Goal: Task Accomplishment & Management: Use online tool/utility

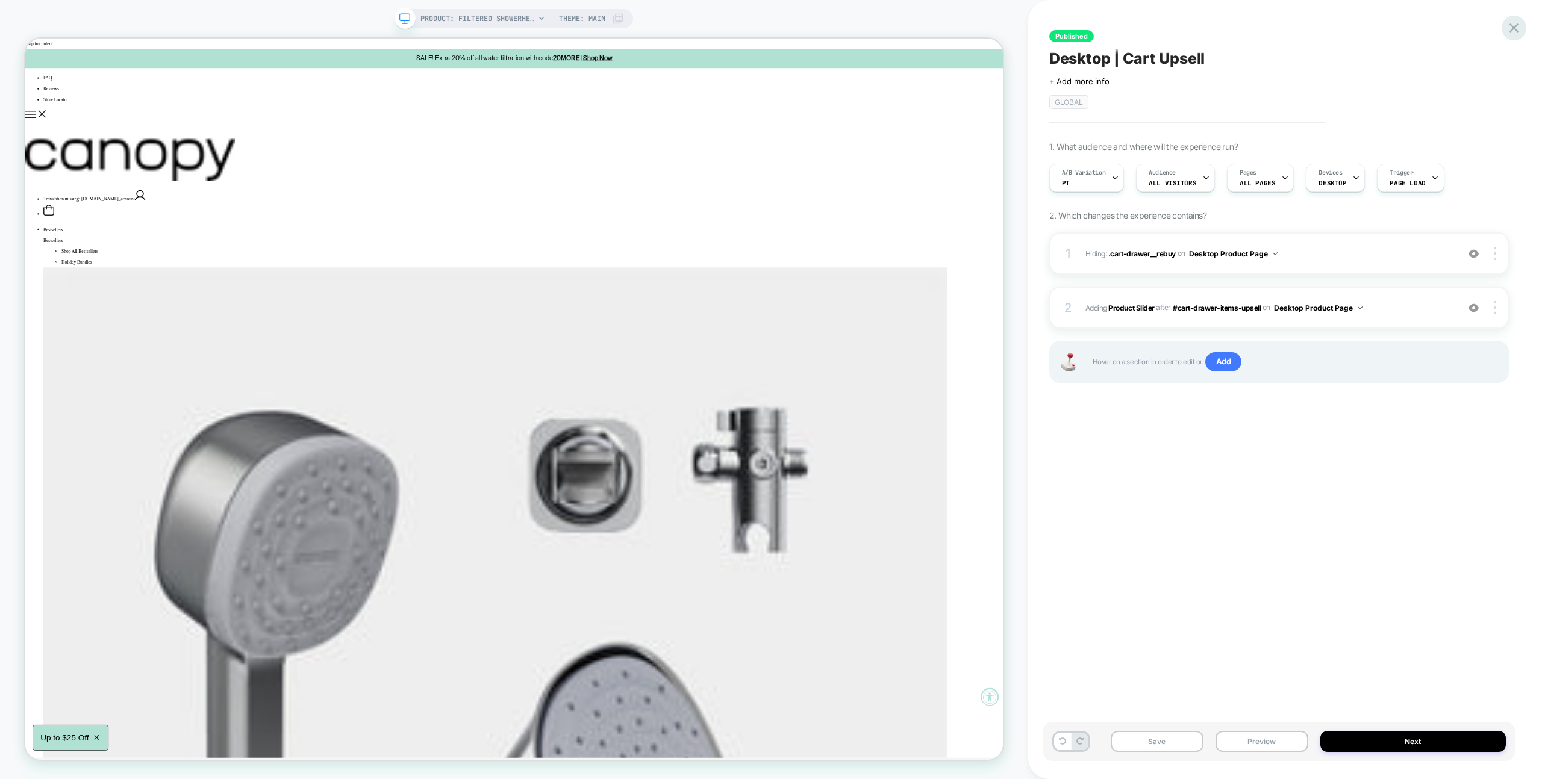
click at [1510, 33] on icon at bounding box center [1514, 28] width 16 height 16
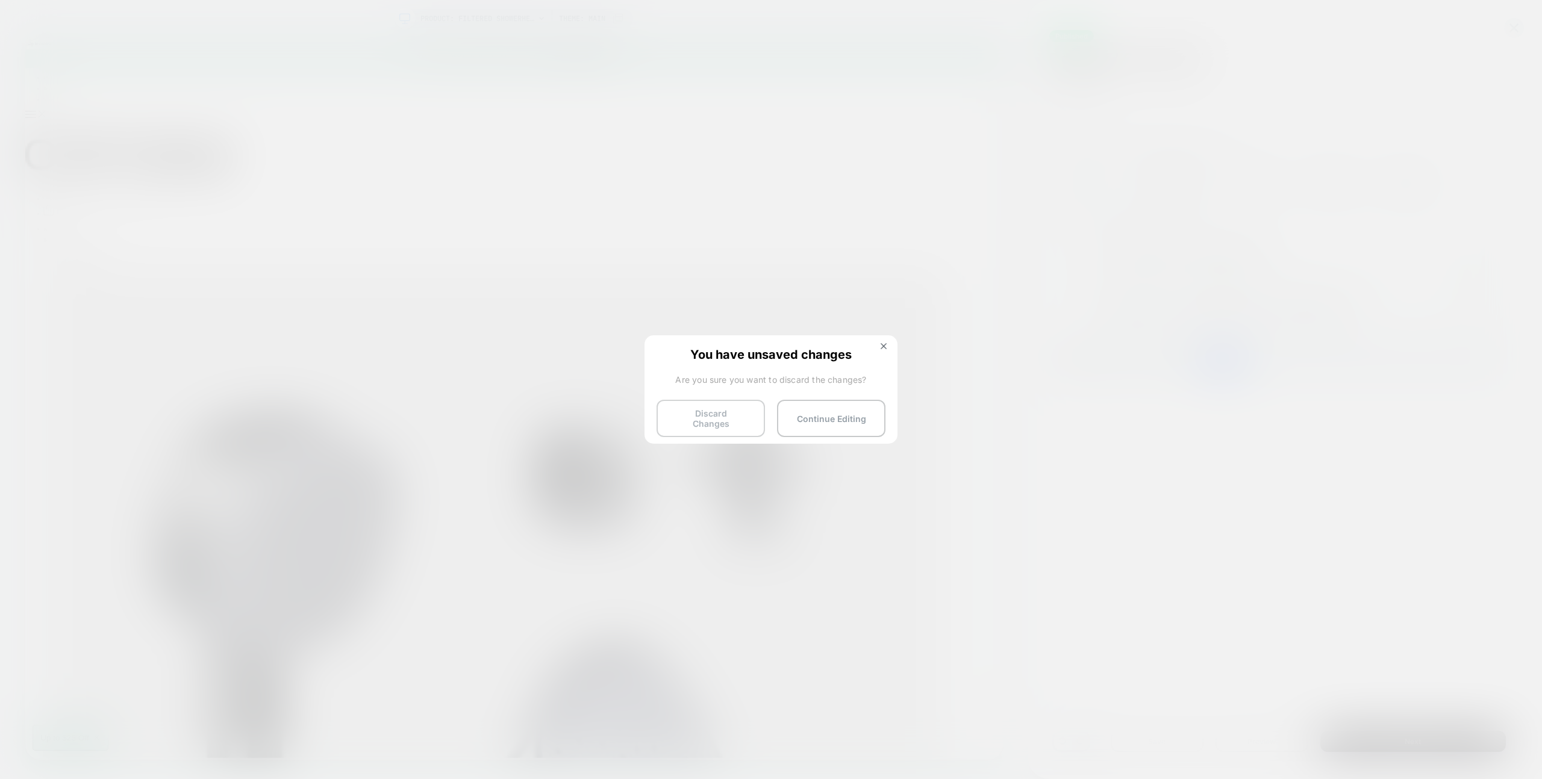
click at [682, 413] on button "Discard Changes" at bounding box center [710, 418] width 108 height 37
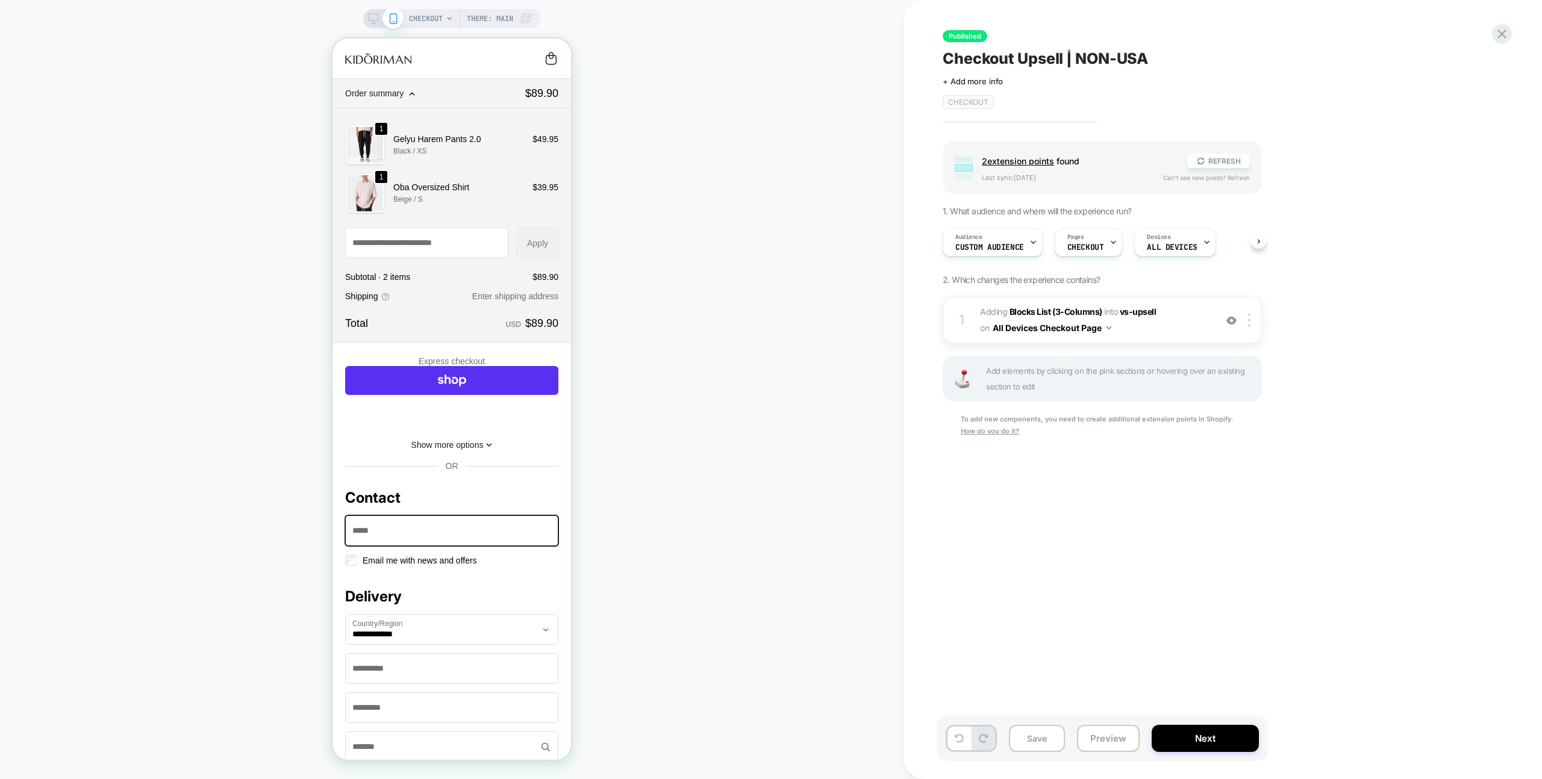
click at [378, 15] on div at bounding box center [383, 18] width 31 height 11
click at [373, 16] on icon at bounding box center [373, 18] width 11 height 11
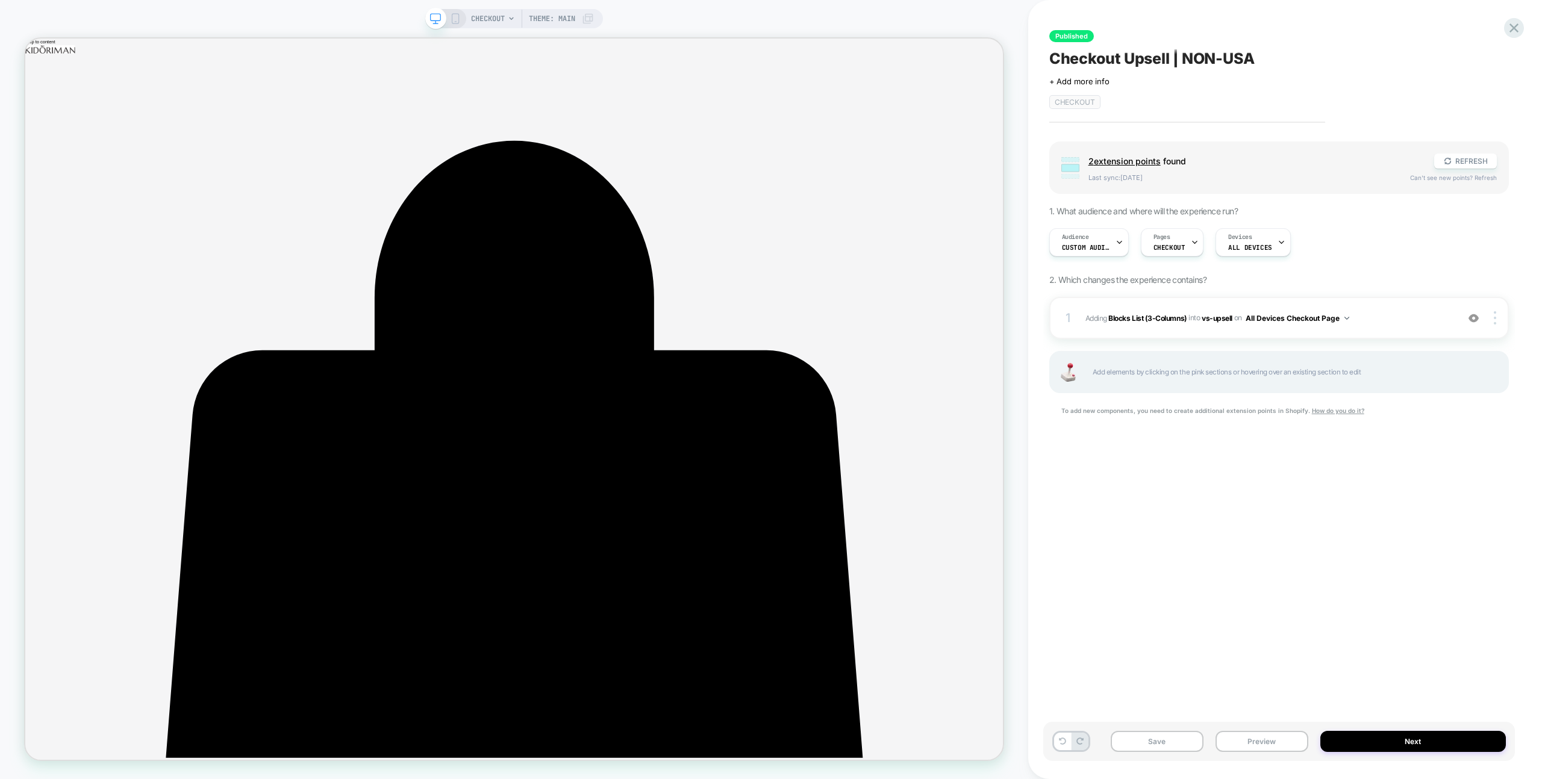
drag, startPoint x: 647, startPoint y: 11, endPoint x: 836, endPoint y: 34, distance: 189.9
click at [647, 12] on div "CHECKOUT Theme: MAIN" at bounding box center [514, 389] width 1028 height 755
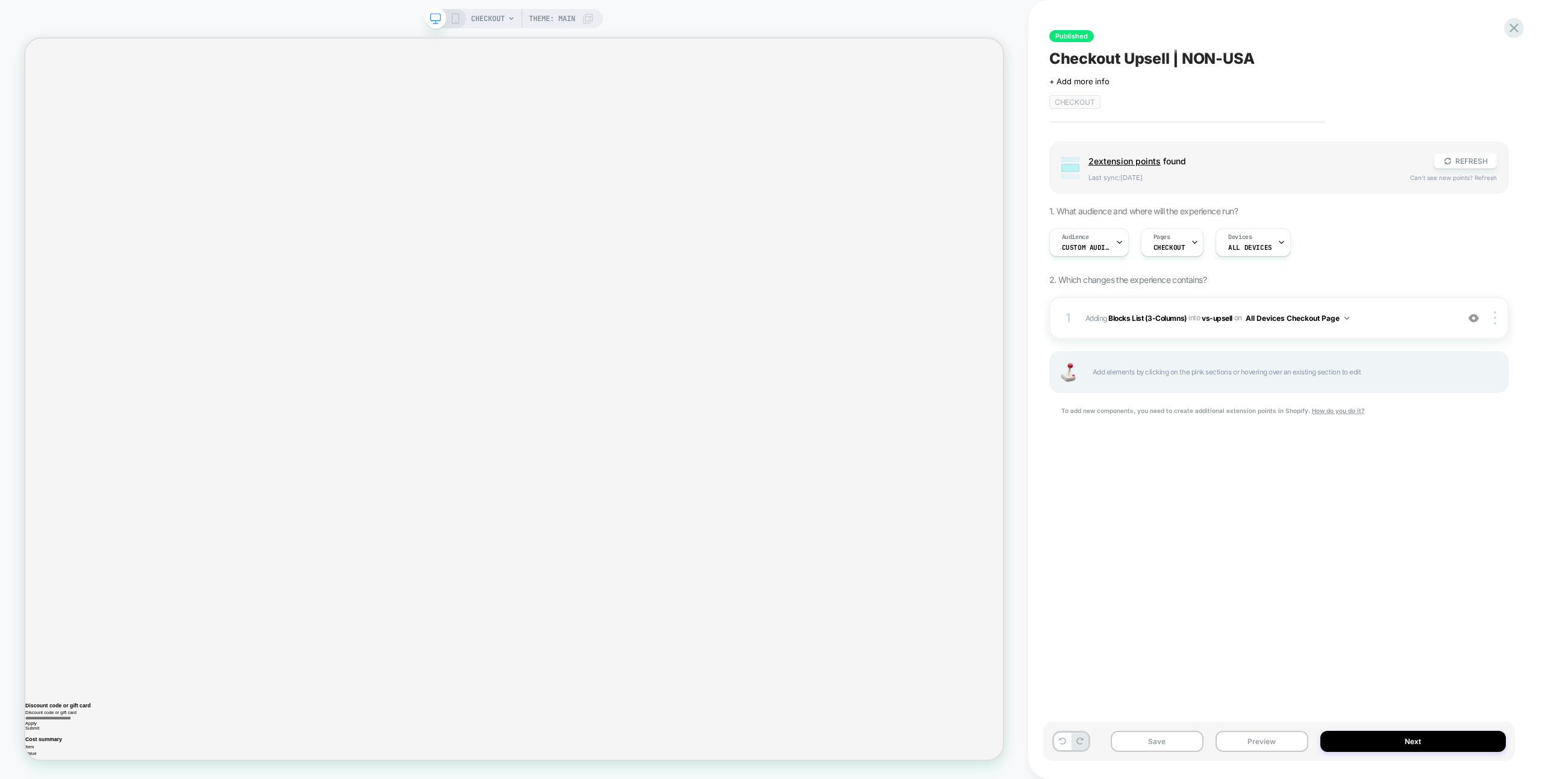
scroll to position [2235, 0]
click at [1510, 32] on icon at bounding box center [1513, 27] width 9 height 9
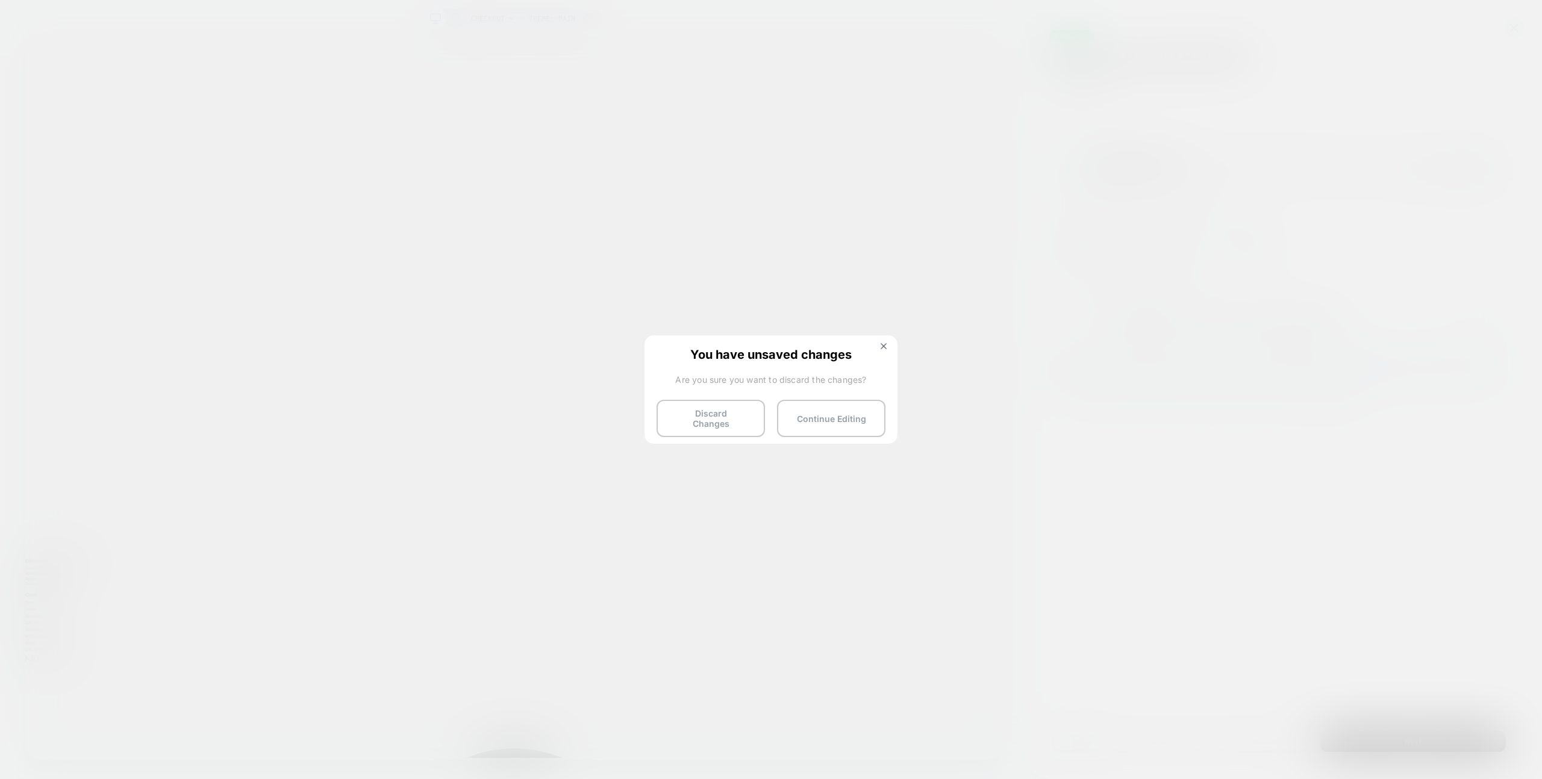
drag, startPoint x: 696, startPoint y: 419, endPoint x: 728, endPoint y: 412, distance: 32.6
click at [696, 419] on button "Discard Changes" at bounding box center [710, 418] width 108 height 37
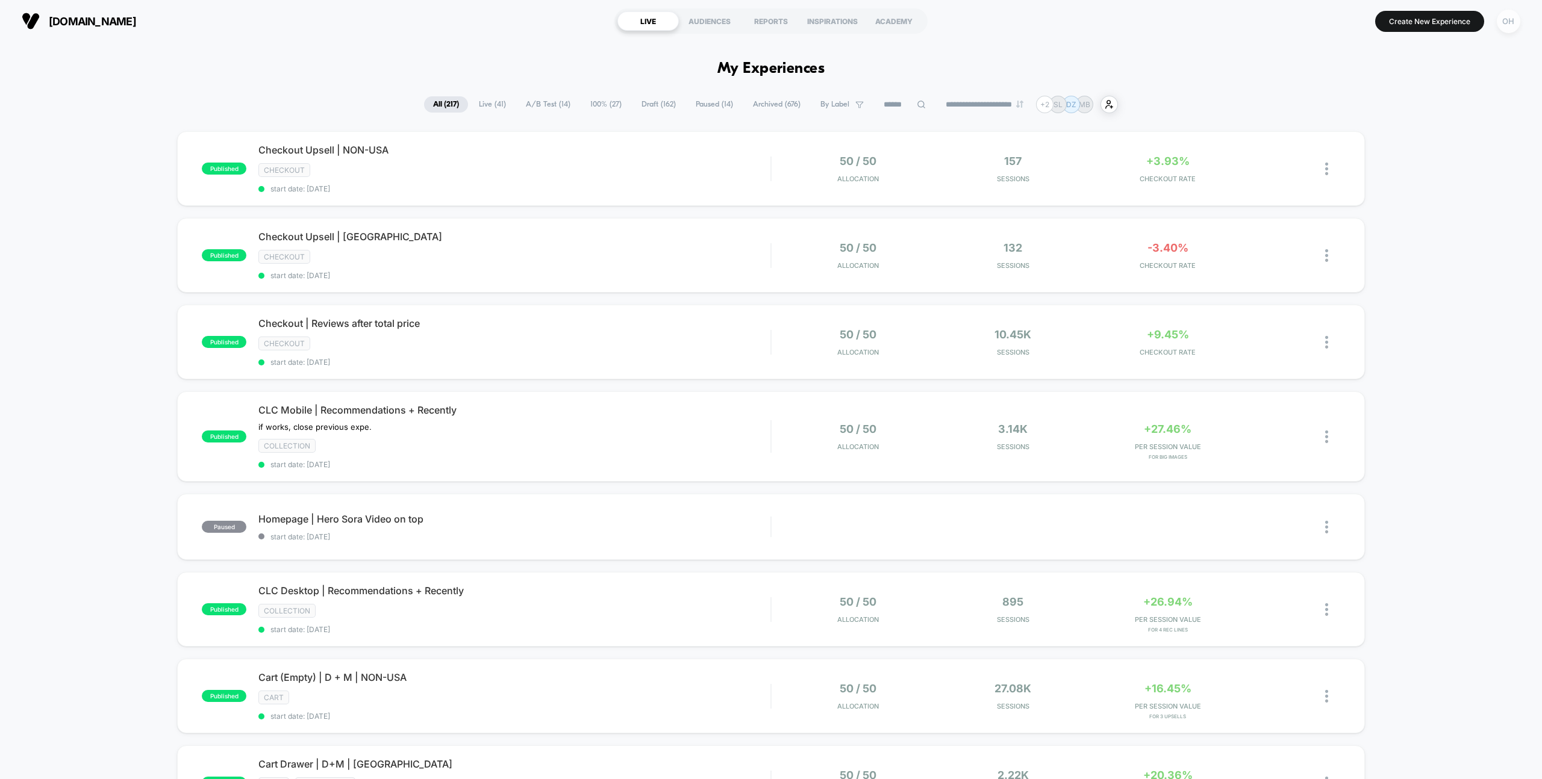
click at [1501, 23] on div "OH" at bounding box center [1508, 21] width 23 height 23
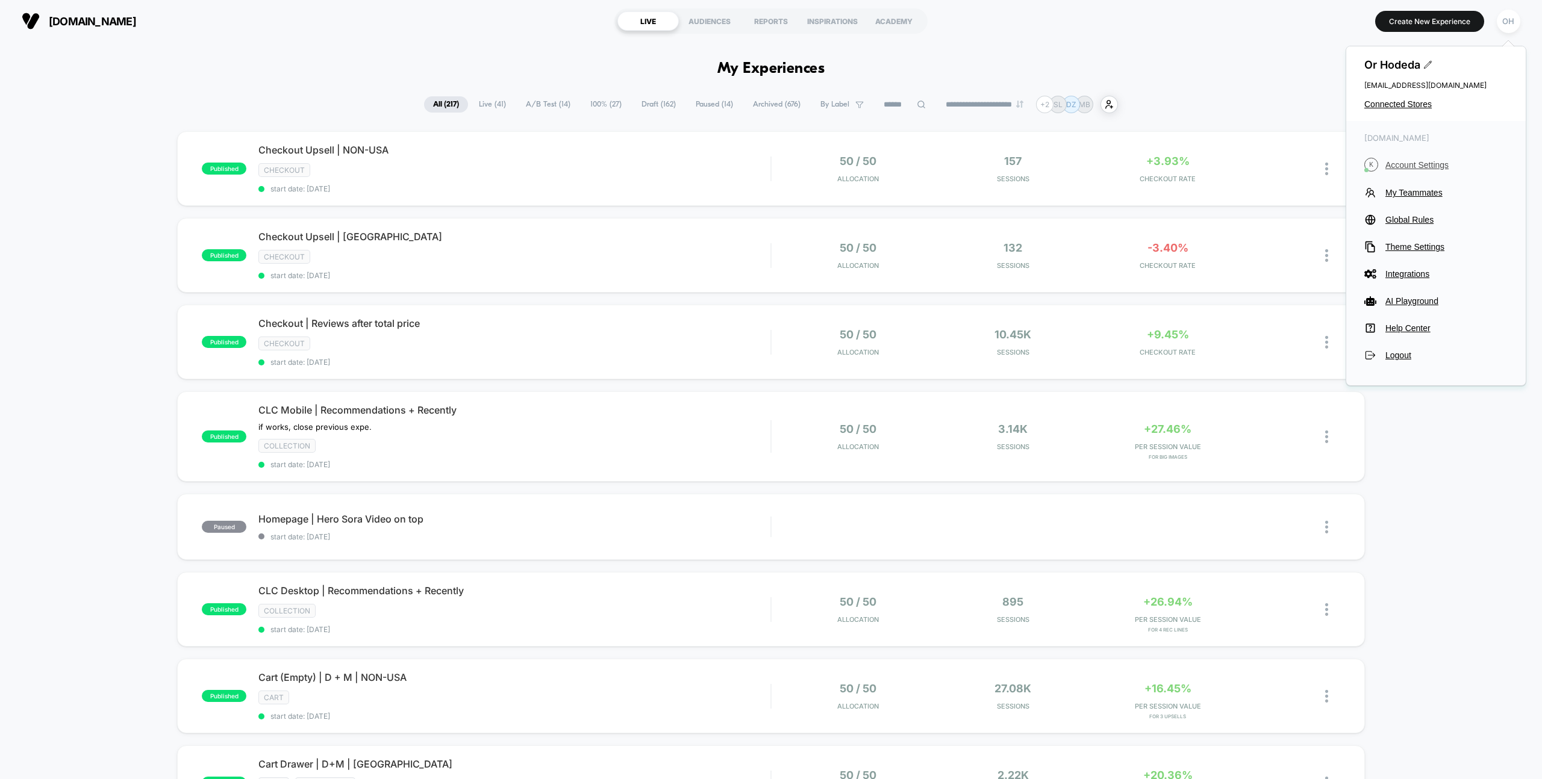
click at [1422, 160] on span "Account Settings" at bounding box center [1446, 165] width 122 height 10
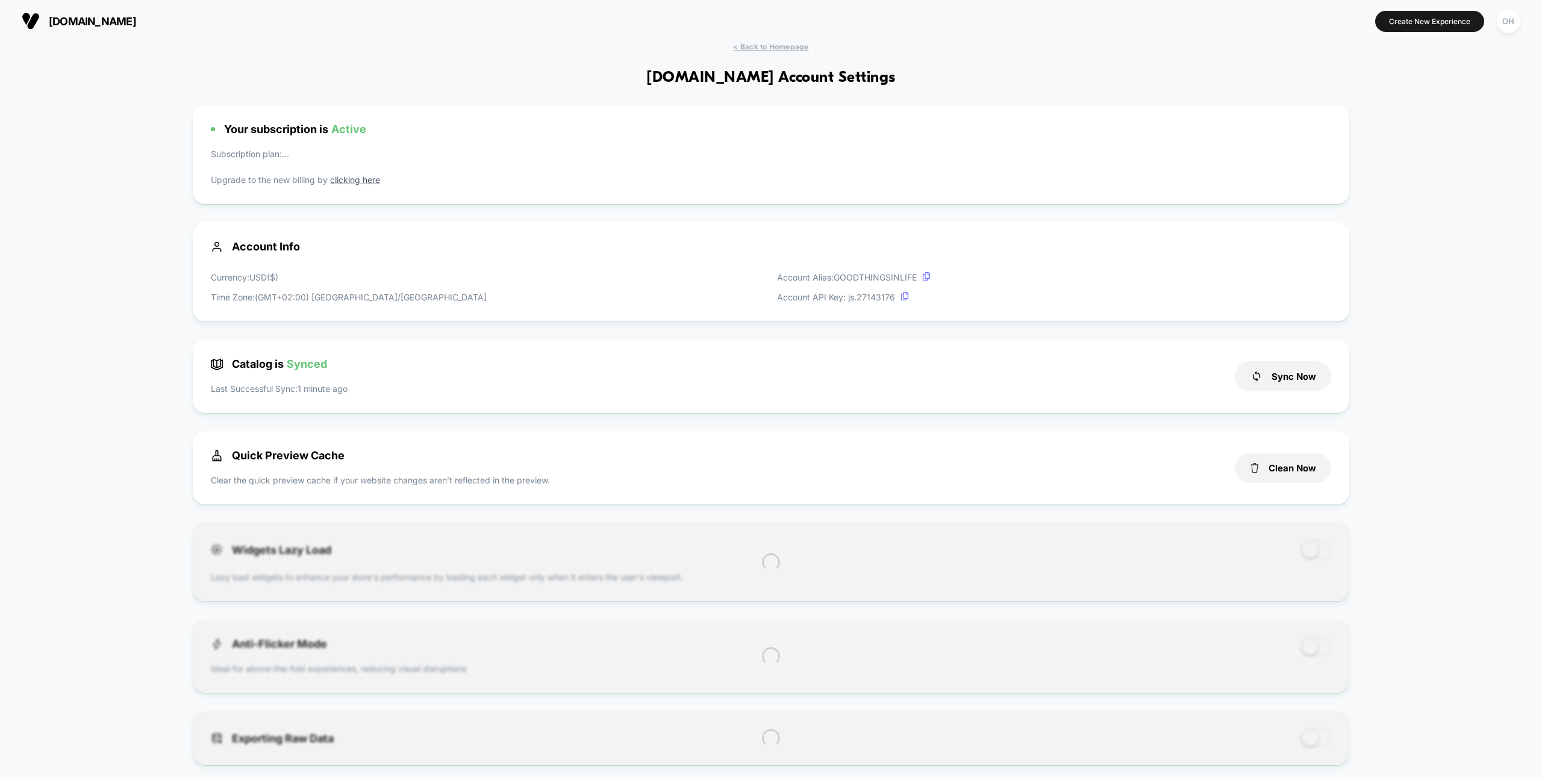
scroll to position [163, 0]
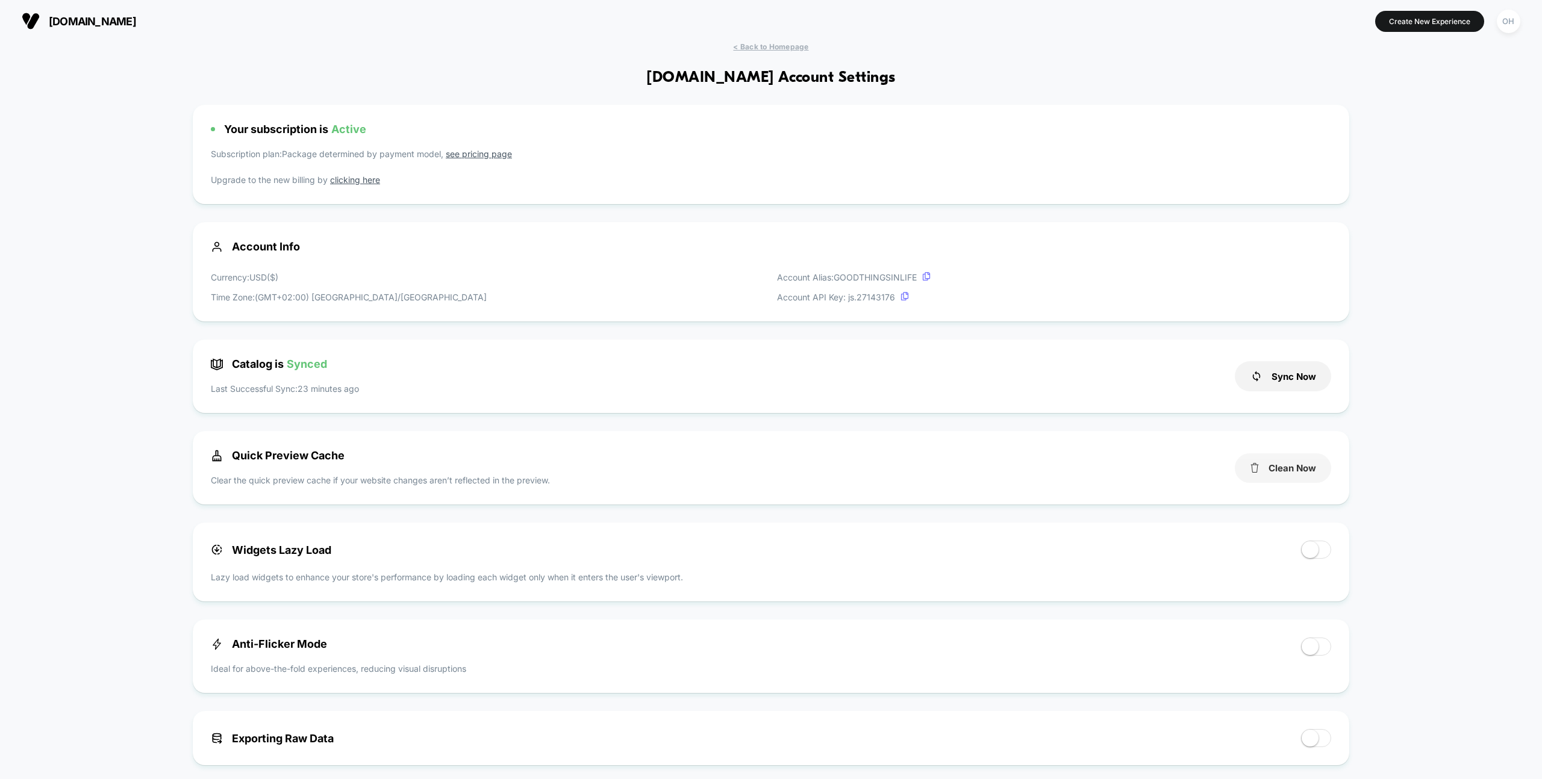
click at [1304, 479] on button "Clean Now" at bounding box center [1283, 468] width 96 height 30
click at [802, 49] on span "< Back to Homepage" at bounding box center [770, 46] width 75 height 9
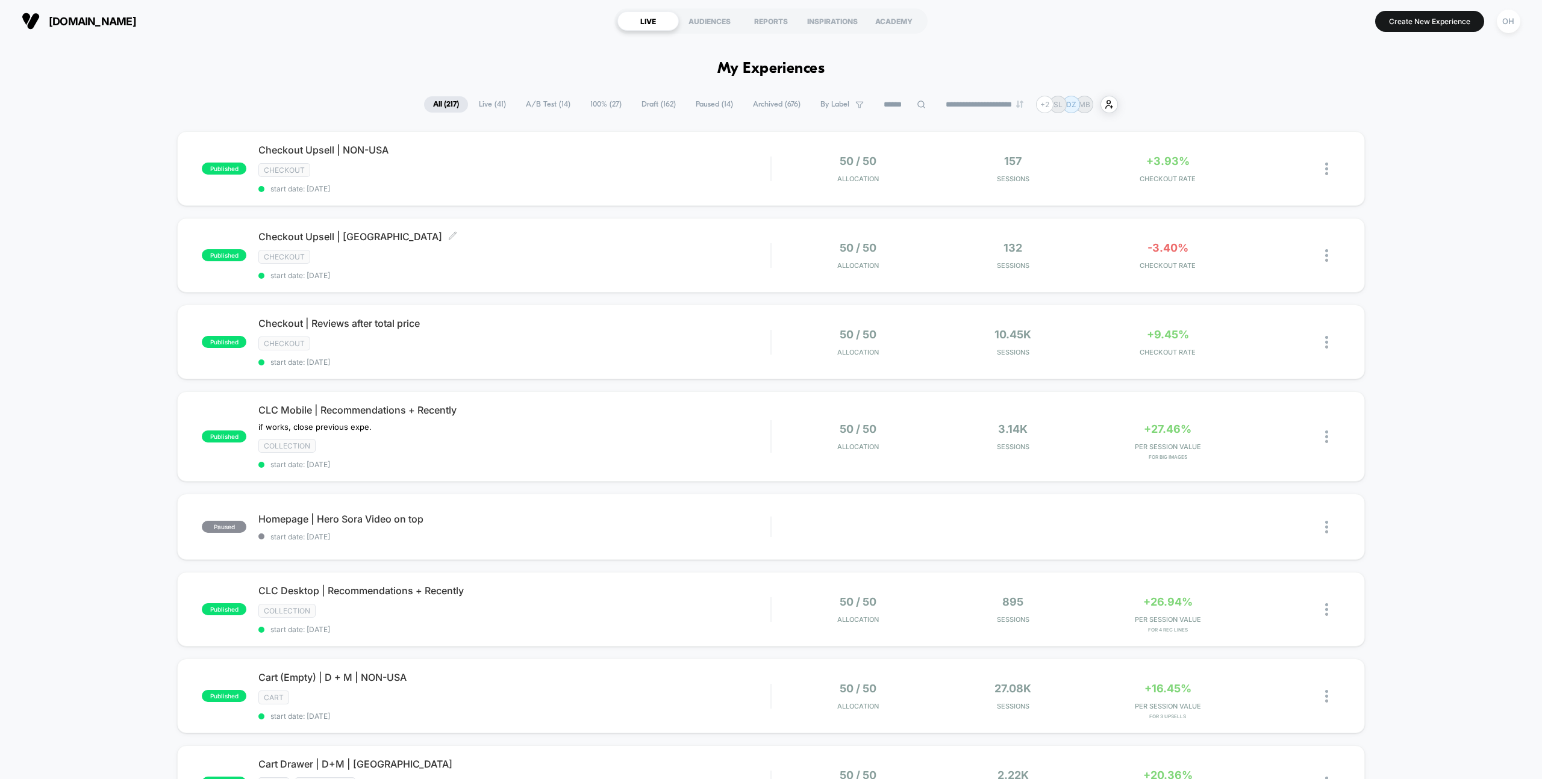
click at [523, 264] on div "Checkout" at bounding box center [514, 257] width 512 height 14
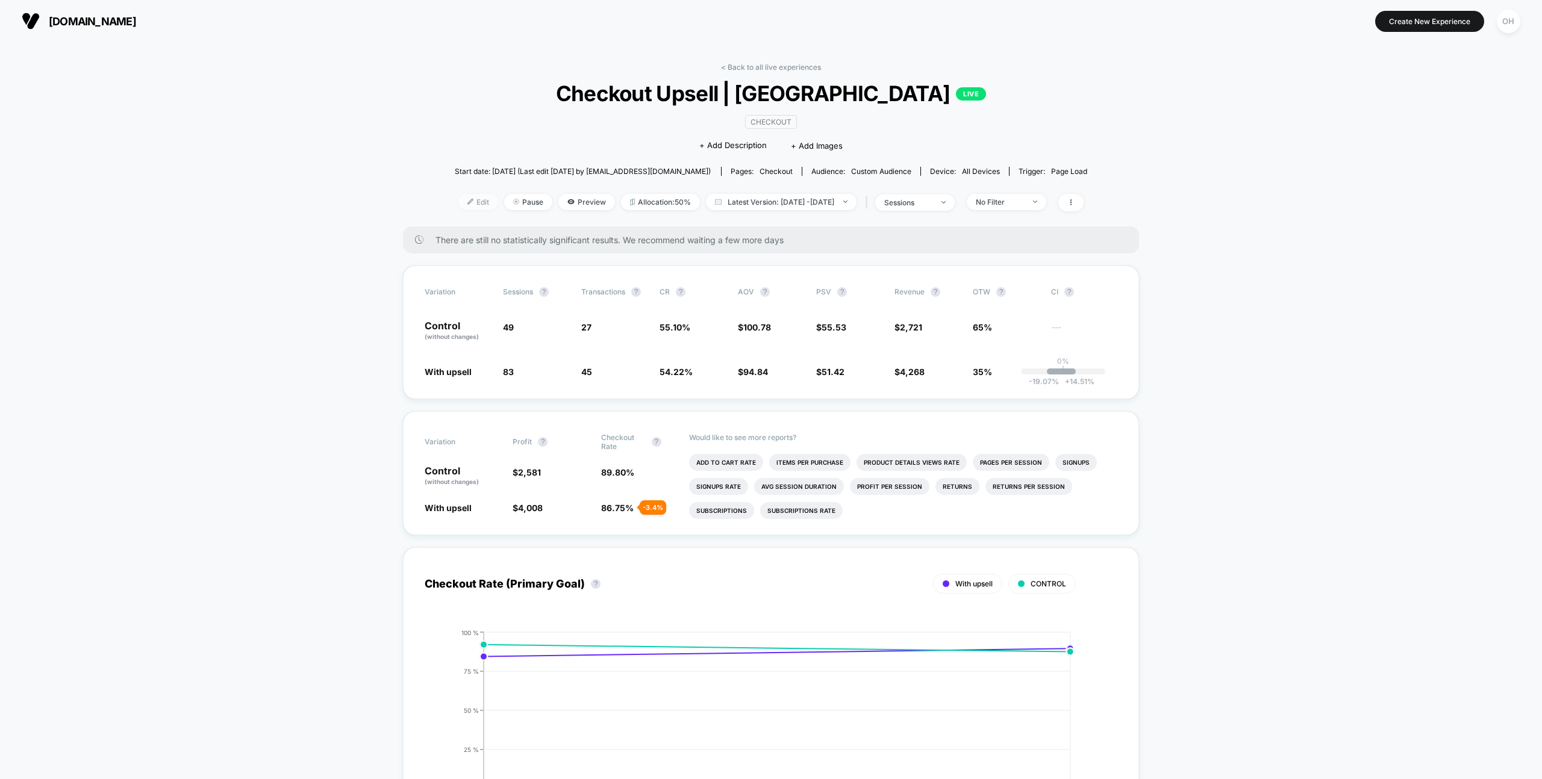
click at [473, 202] on div at bounding box center [474, 202] width 3 height 1
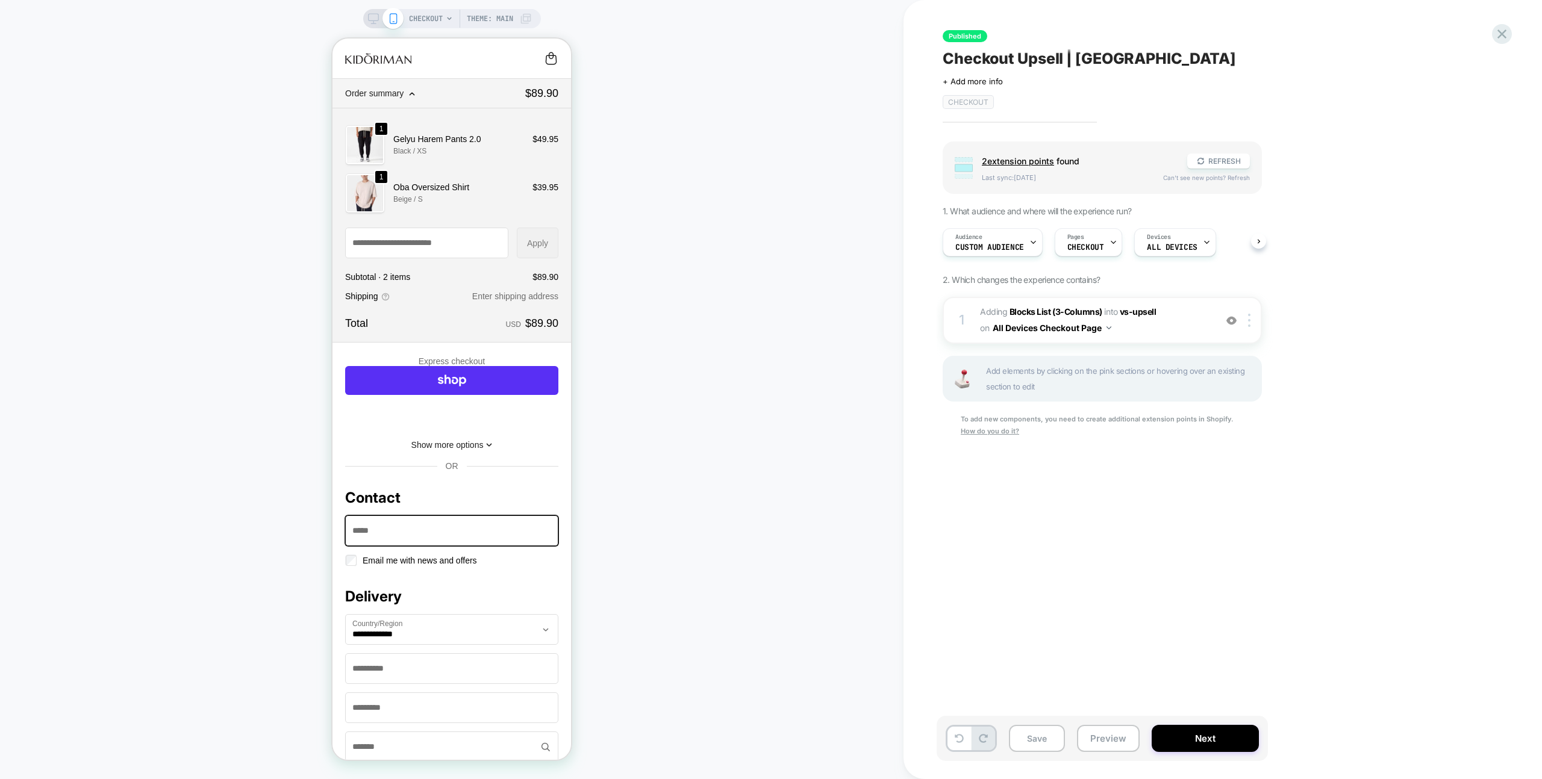
click at [371, 19] on icon at bounding box center [373, 18] width 11 height 11
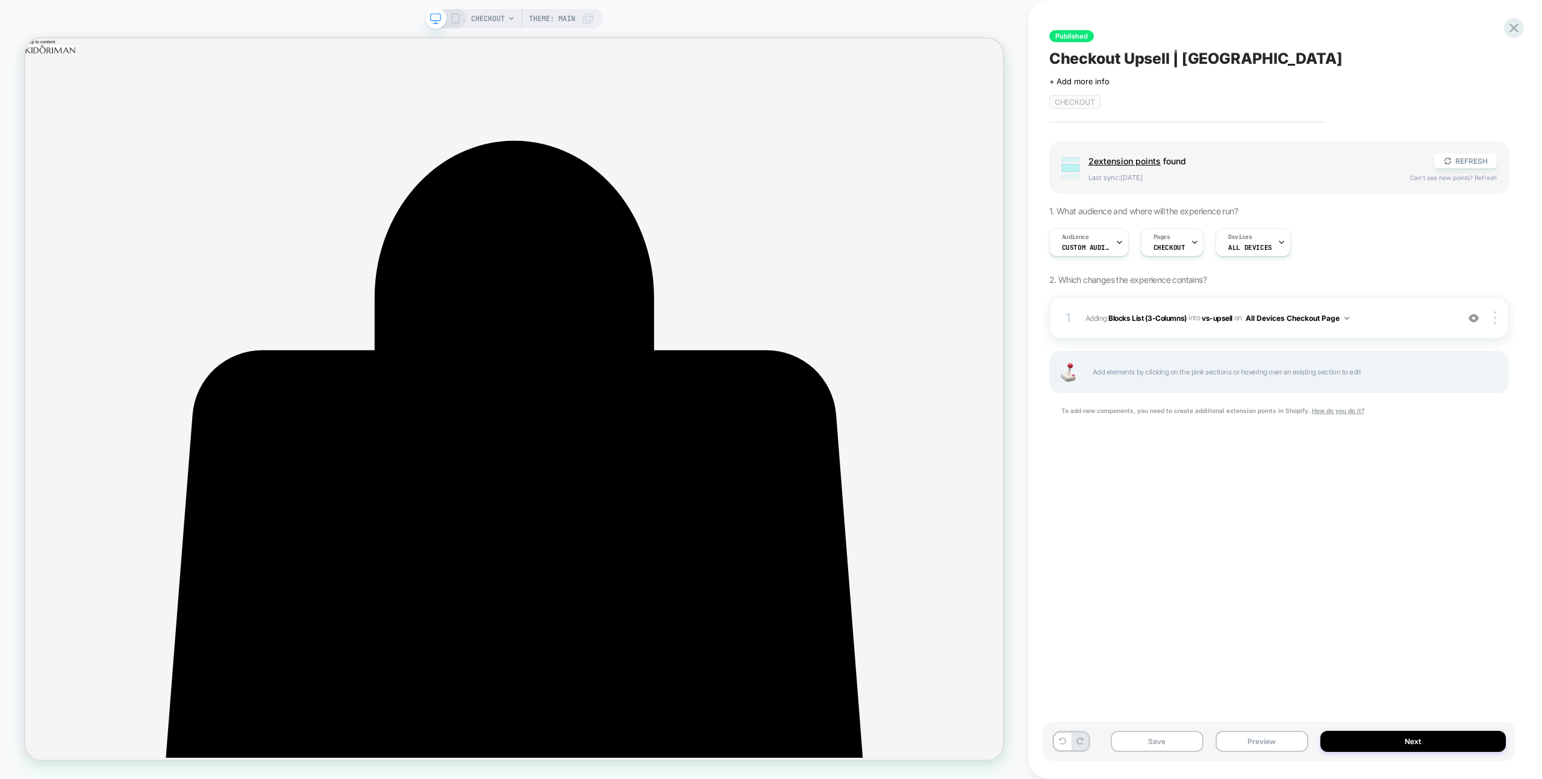
click at [749, 37] on div at bounding box center [514, 399] width 980 height 724
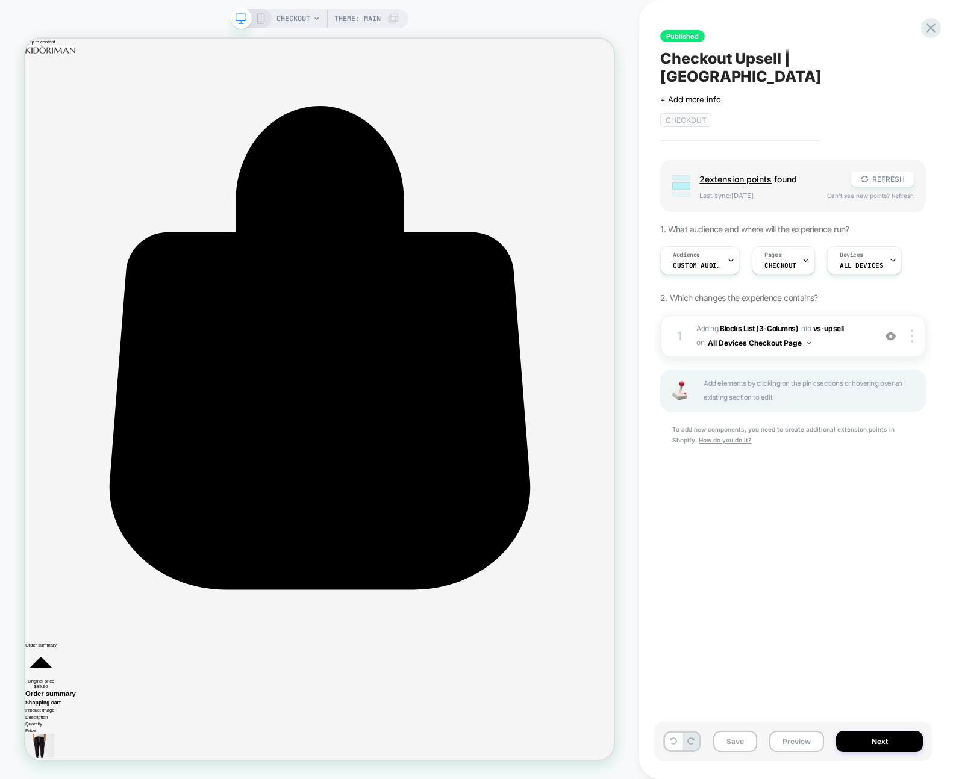
click at [906, 447] on div "1 #_loomi_addon_1759149188382 Adding Blocks List (3-Columns) INTO vs-upsell vs-…" at bounding box center [793, 395] width 266 height 161
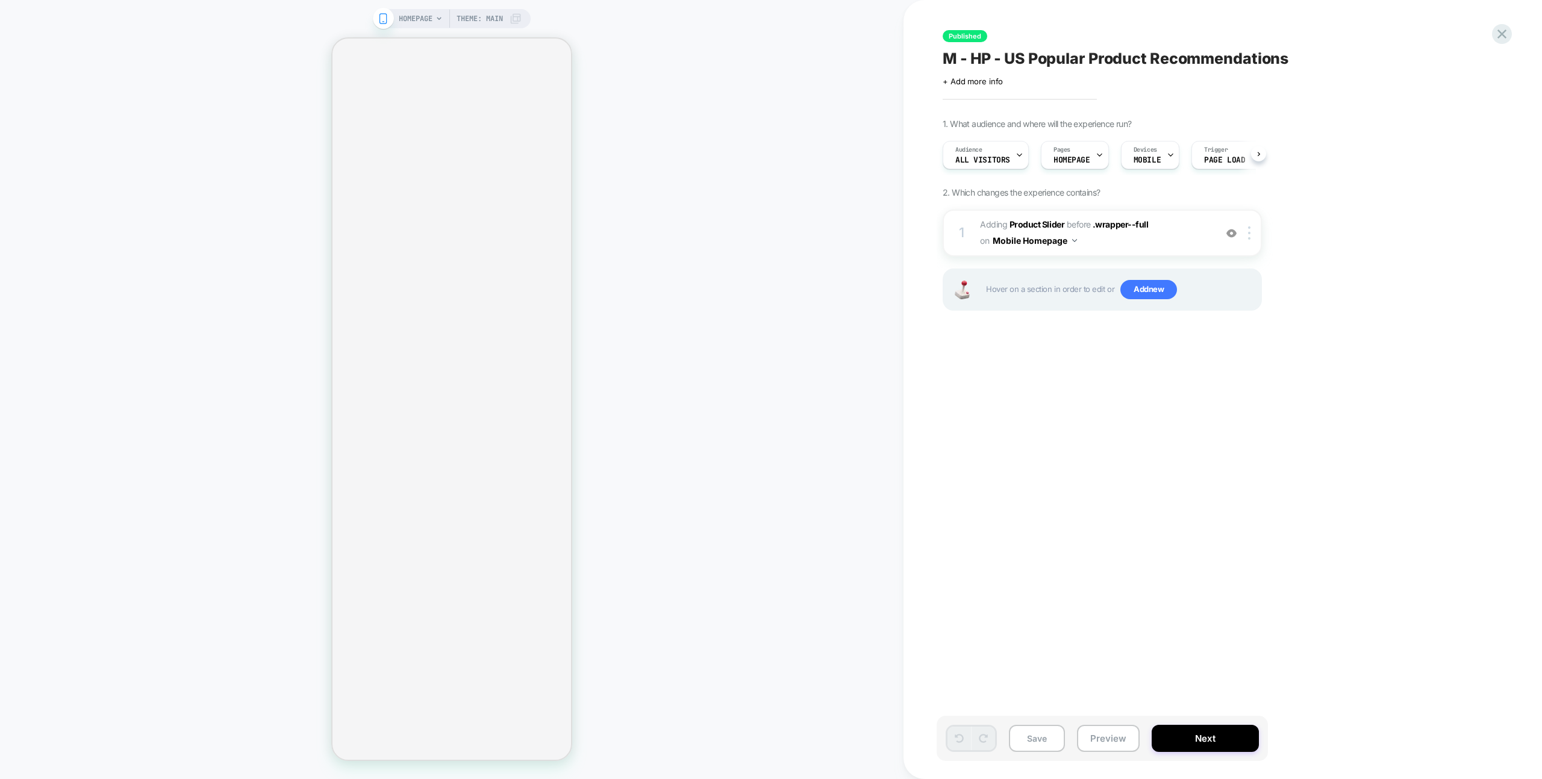
scroll to position [0, 1]
drag, startPoint x: 1107, startPoint y: 744, endPoint x: 1117, endPoint y: 699, distance: 46.3
click at [1107, 744] on button "Preview" at bounding box center [1108, 738] width 63 height 27
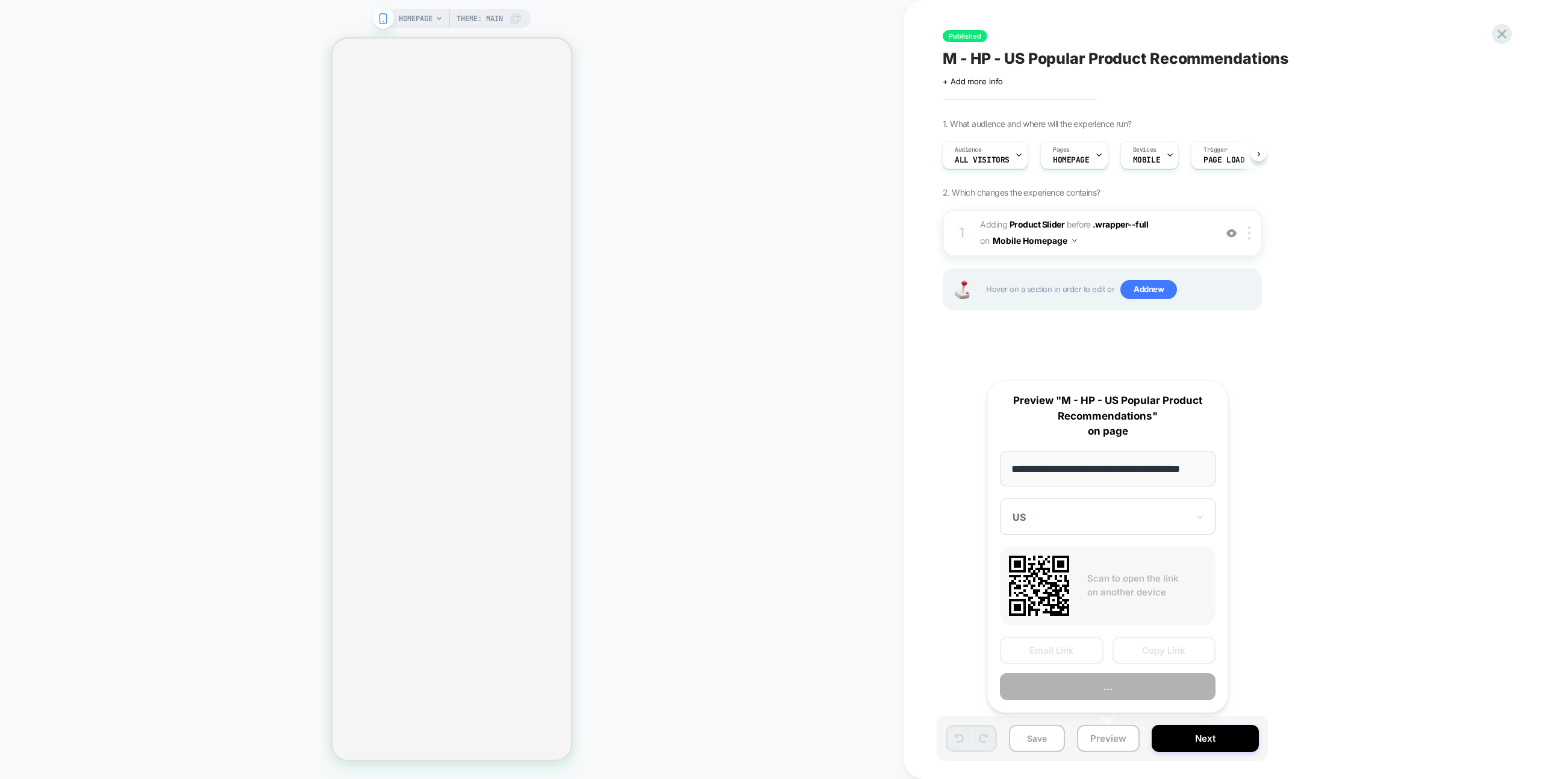
scroll to position [0, 17]
click at [1132, 659] on button "Copy Link" at bounding box center [1164, 651] width 104 height 27
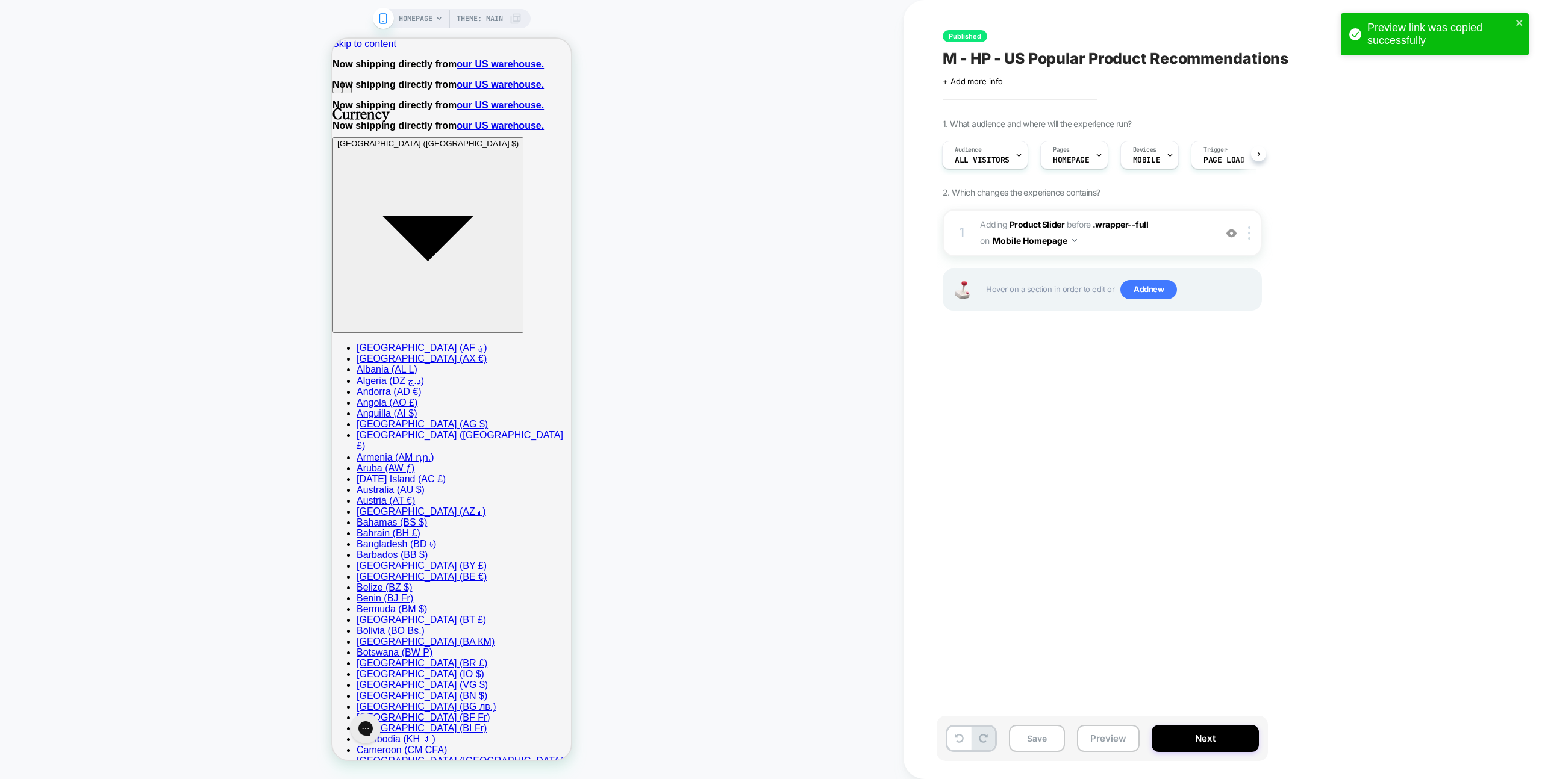
scroll to position [0, 0]
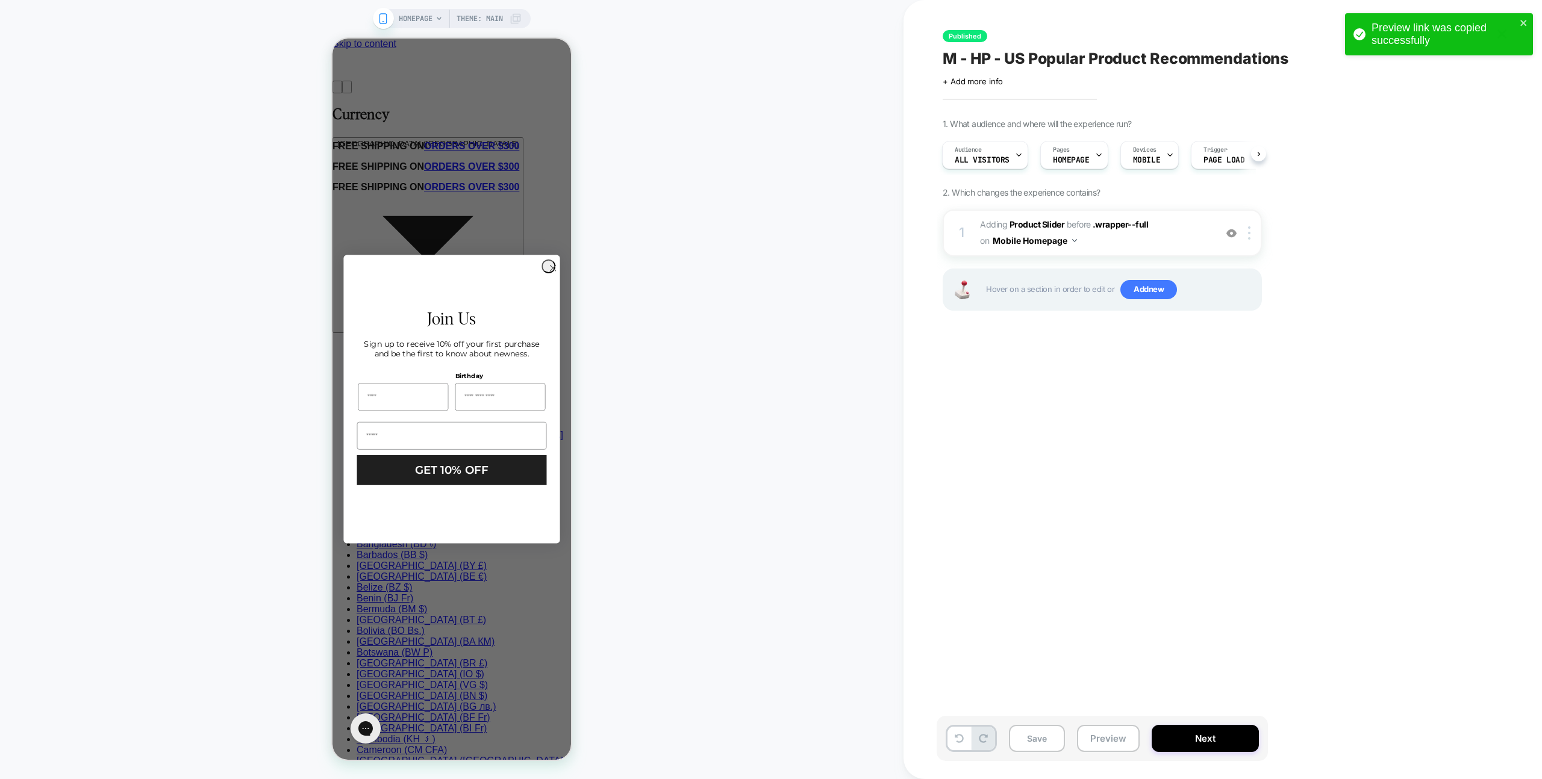
drag, startPoint x: 1513, startPoint y: 20, endPoint x: 1519, endPoint y: 21, distance: 6.7
click at [1517, 21] on div "Preview link was copied successfully" at bounding box center [1435, 34] width 170 height 33
click at [1519, 21] on icon "close" at bounding box center [1519, 23] width 8 height 10
click at [1497, 35] on div "Preview link was copied successfully" at bounding box center [1434, 37] width 193 height 53
click at [1503, 33] on icon at bounding box center [1502, 34] width 16 height 16
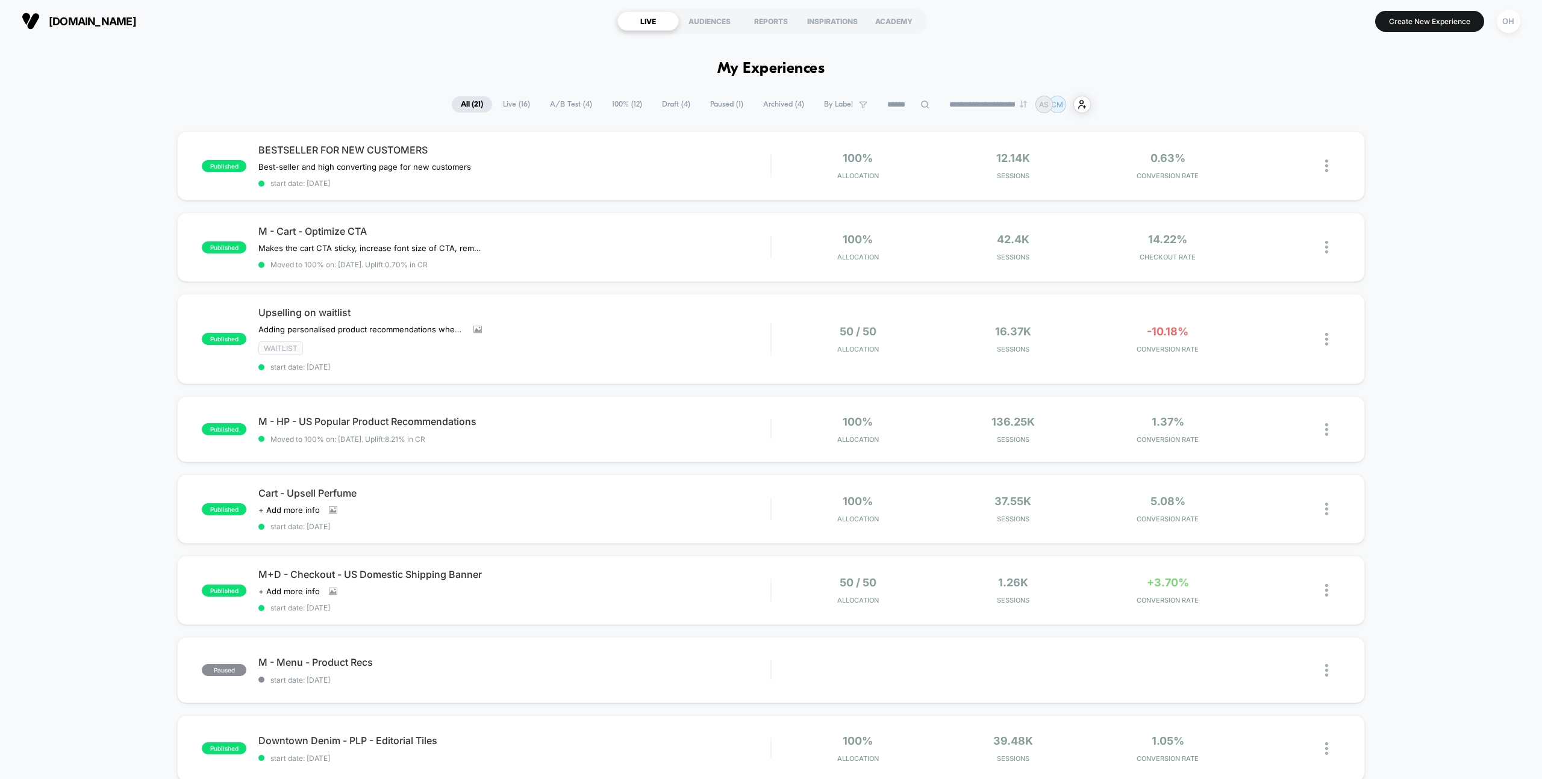
click at [1417, 28] on button "Create New Experience" at bounding box center [1429, 21] width 109 height 21
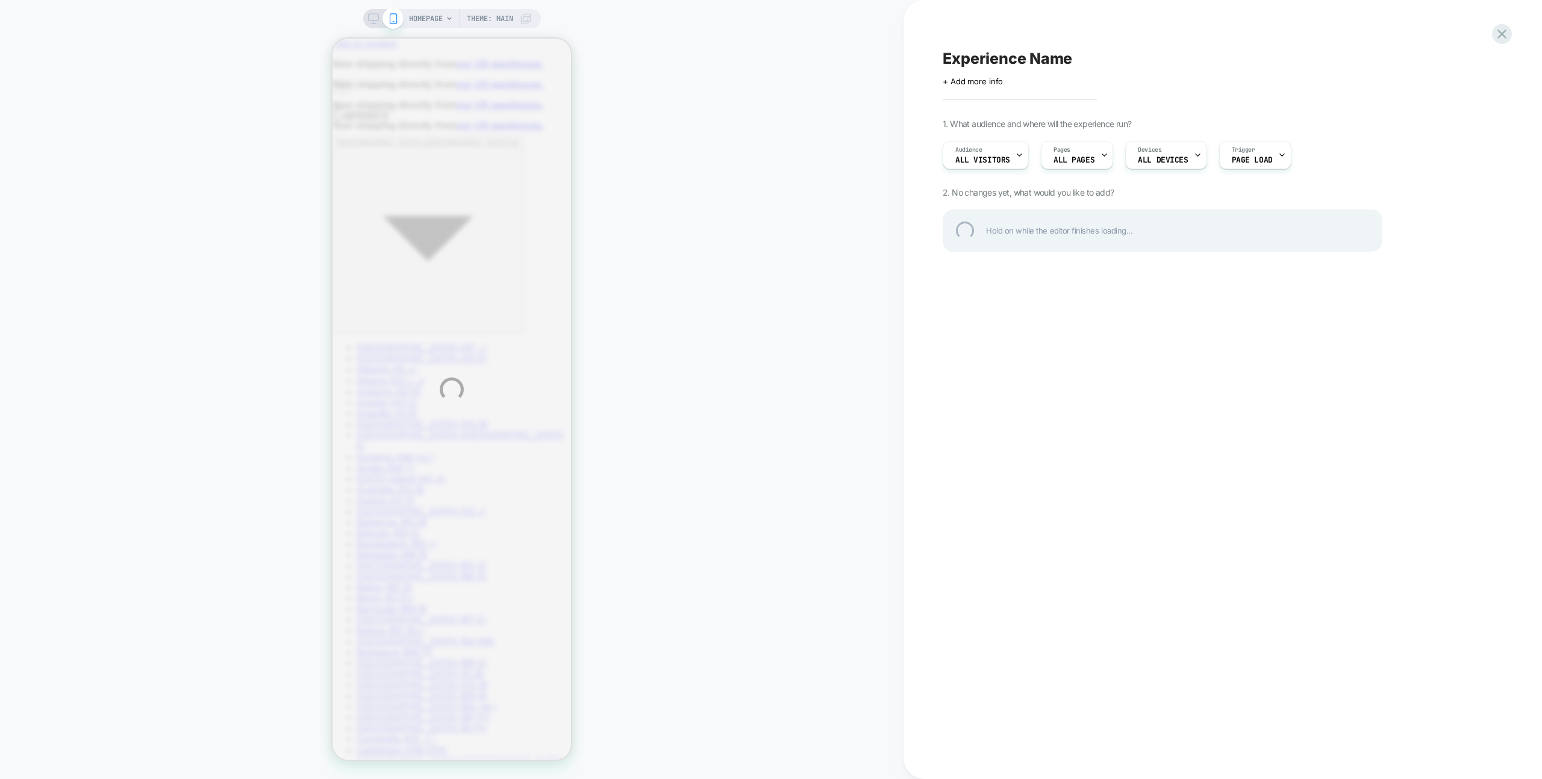
click at [1511, 28] on div "HOMEPAGE Theme: MAIN Experience Name Click to edit experience details + Add mor…" at bounding box center [771, 389] width 1542 height 779
click at [1507, 32] on div at bounding box center [1501, 34] width 25 height 25
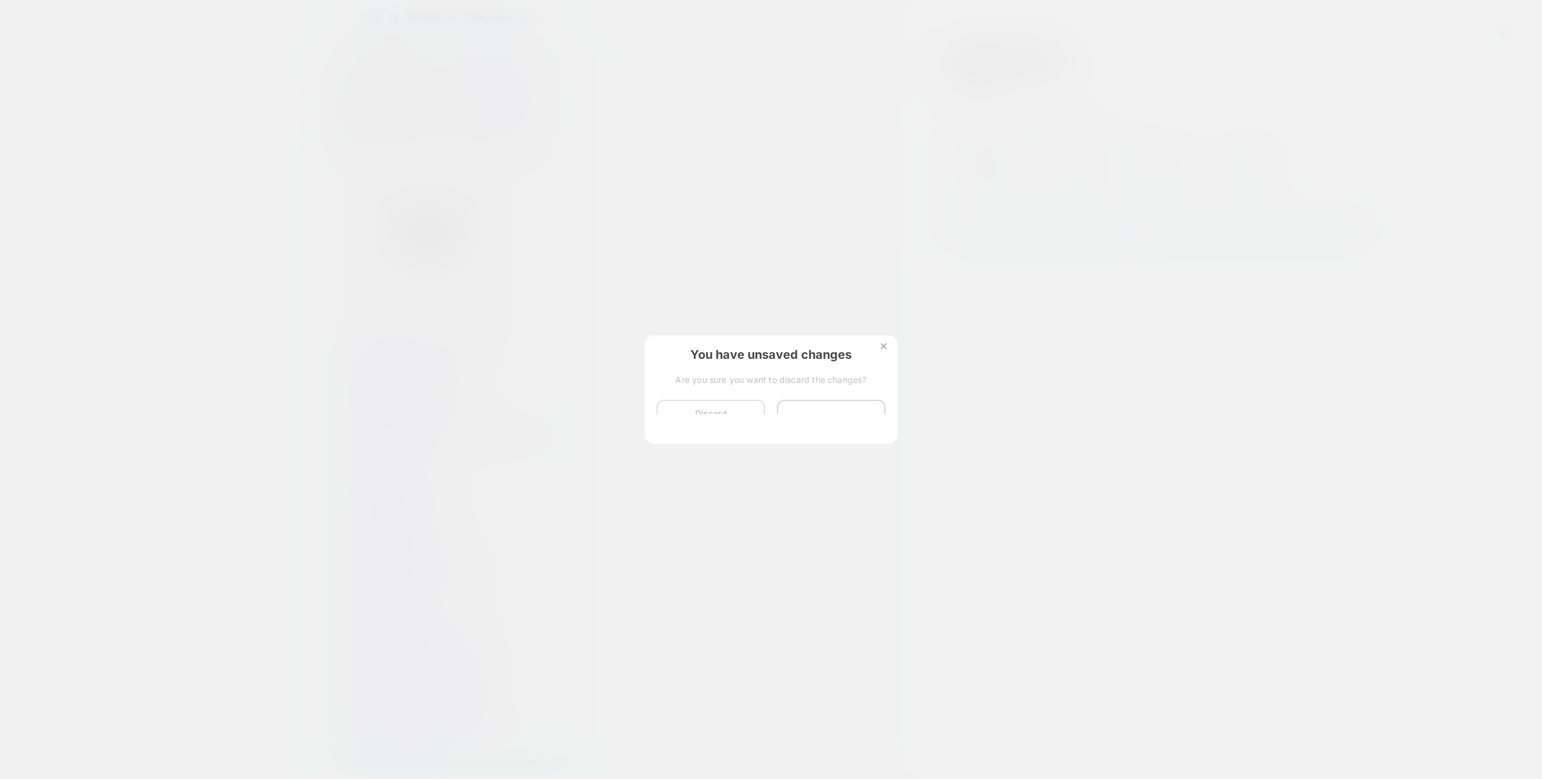
click at [705, 416] on button "Discard Changes" at bounding box center [710, 418] width 108 height 37
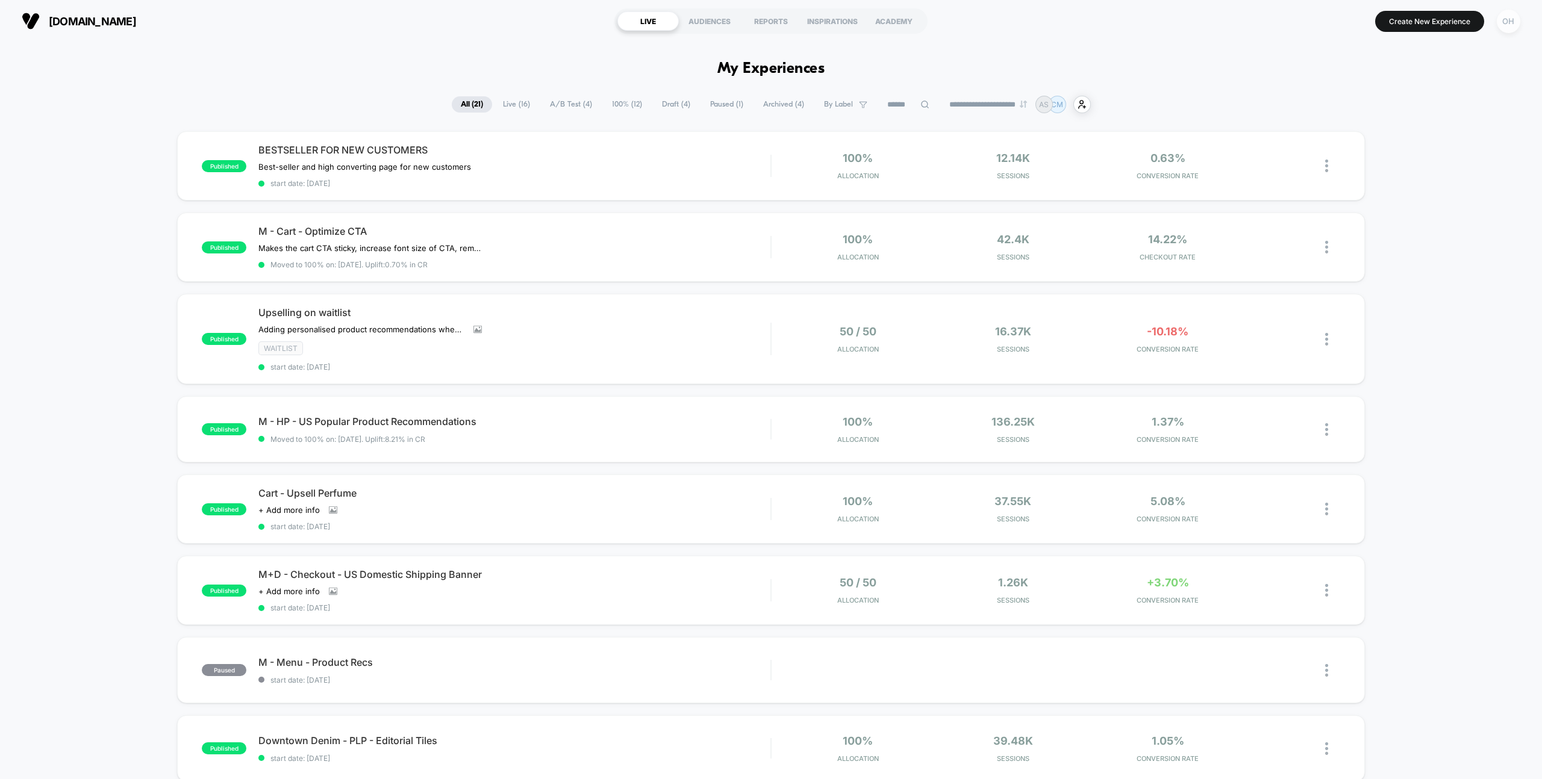
click at [1504, 17] on div "OH" at bounding box center [1508, 21] width 23 height 23
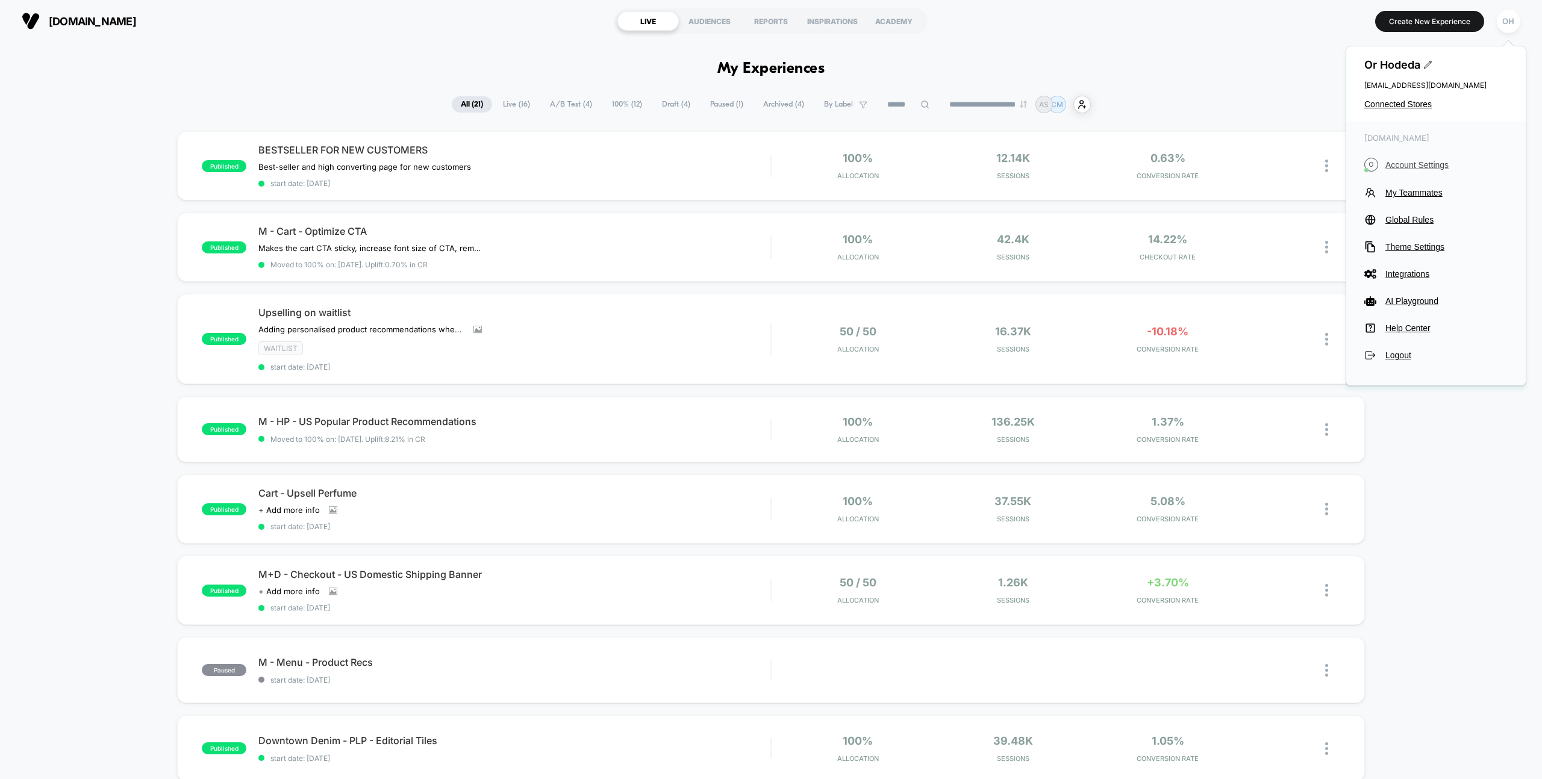
click at [1410, 164] on span "Account Settings" at bounding box center [1446, 165] width 122 height 10
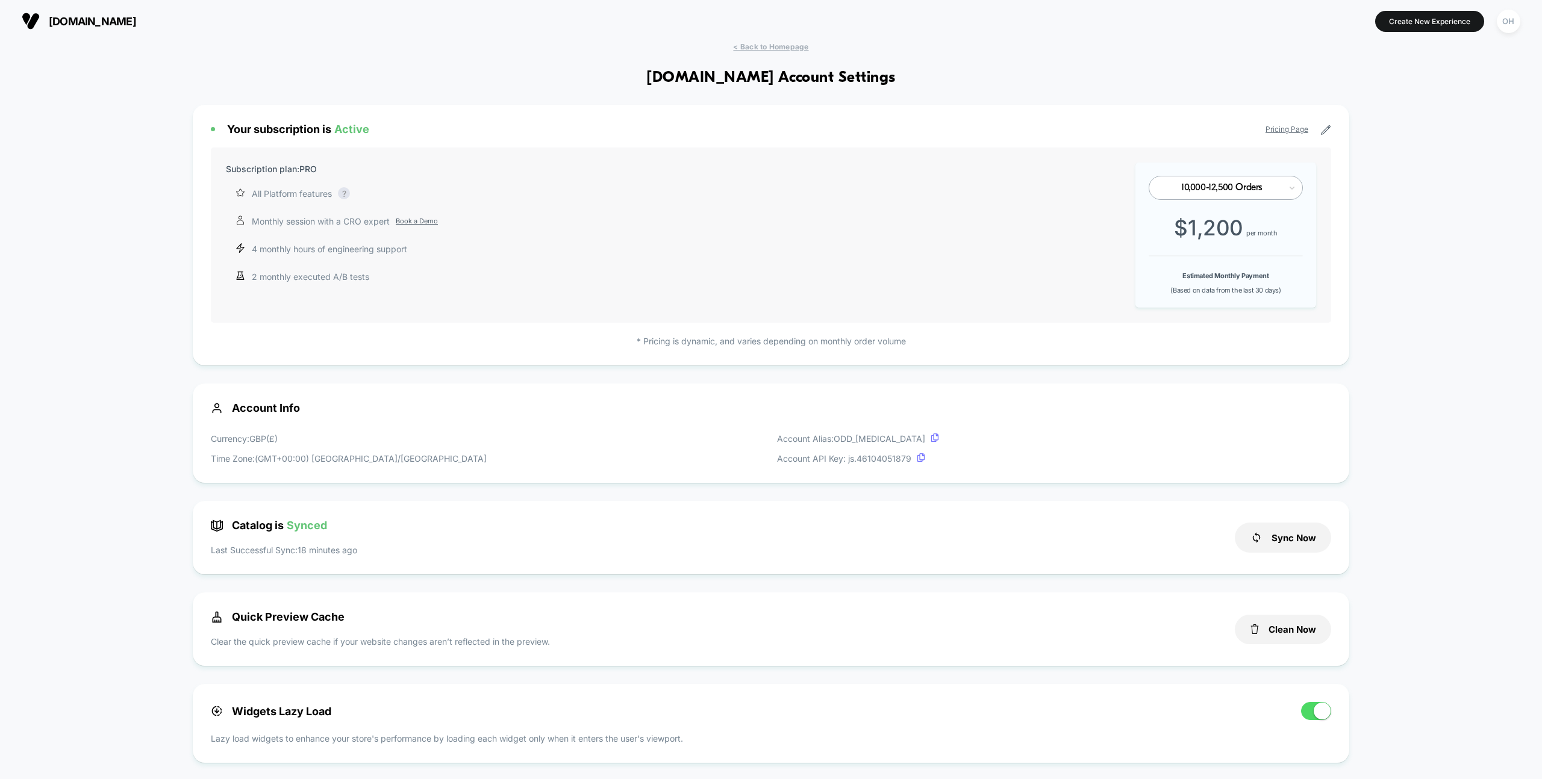
scroll to position [163, 0]
click at [1420, 20] on button "Create New Experience" at bounding box center [1429, 21] width 109 height 21
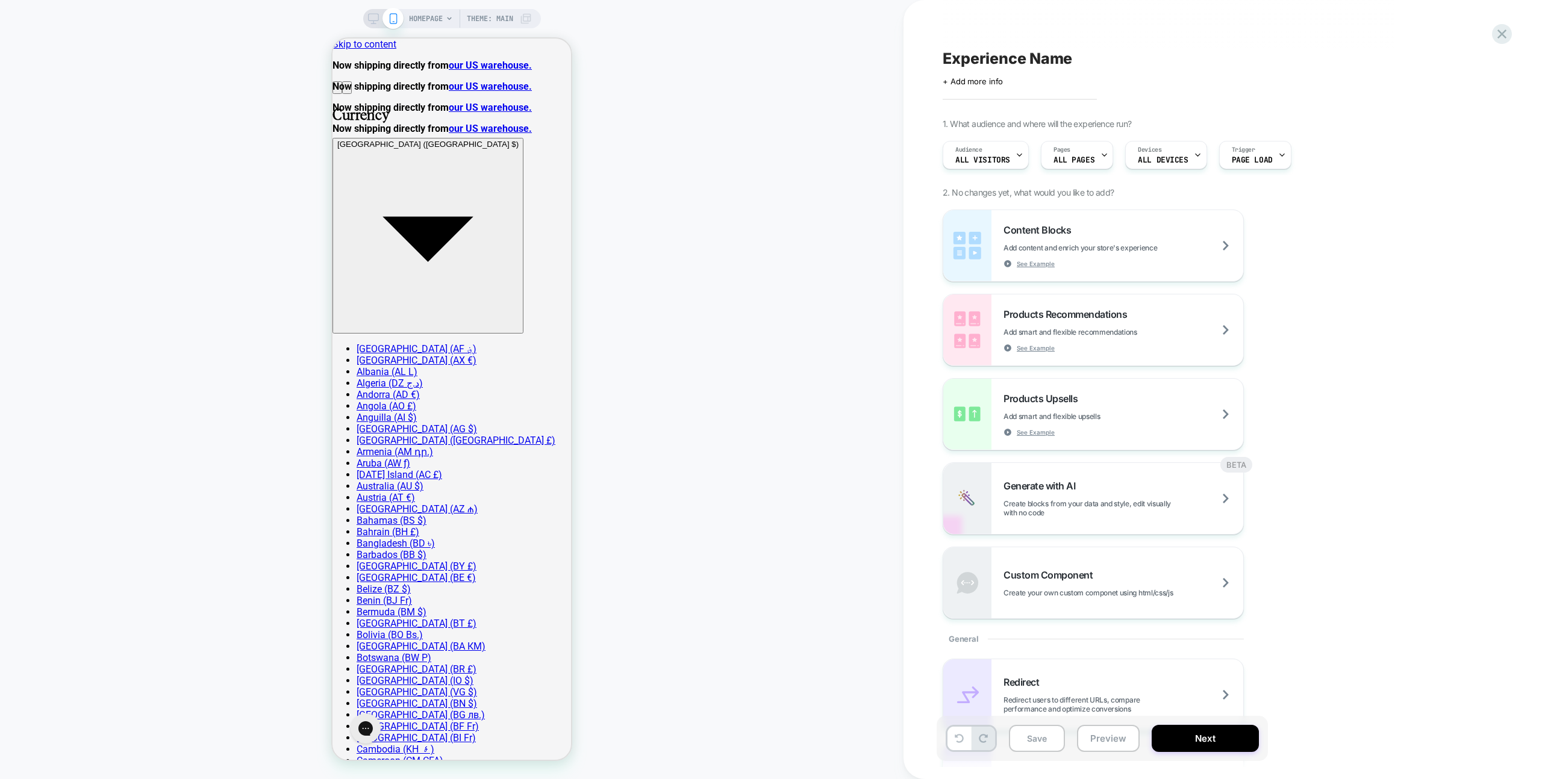
click at [1106, 755] on div "Save Preview Next" at bounding box center [1102, 738] width 331 height 45
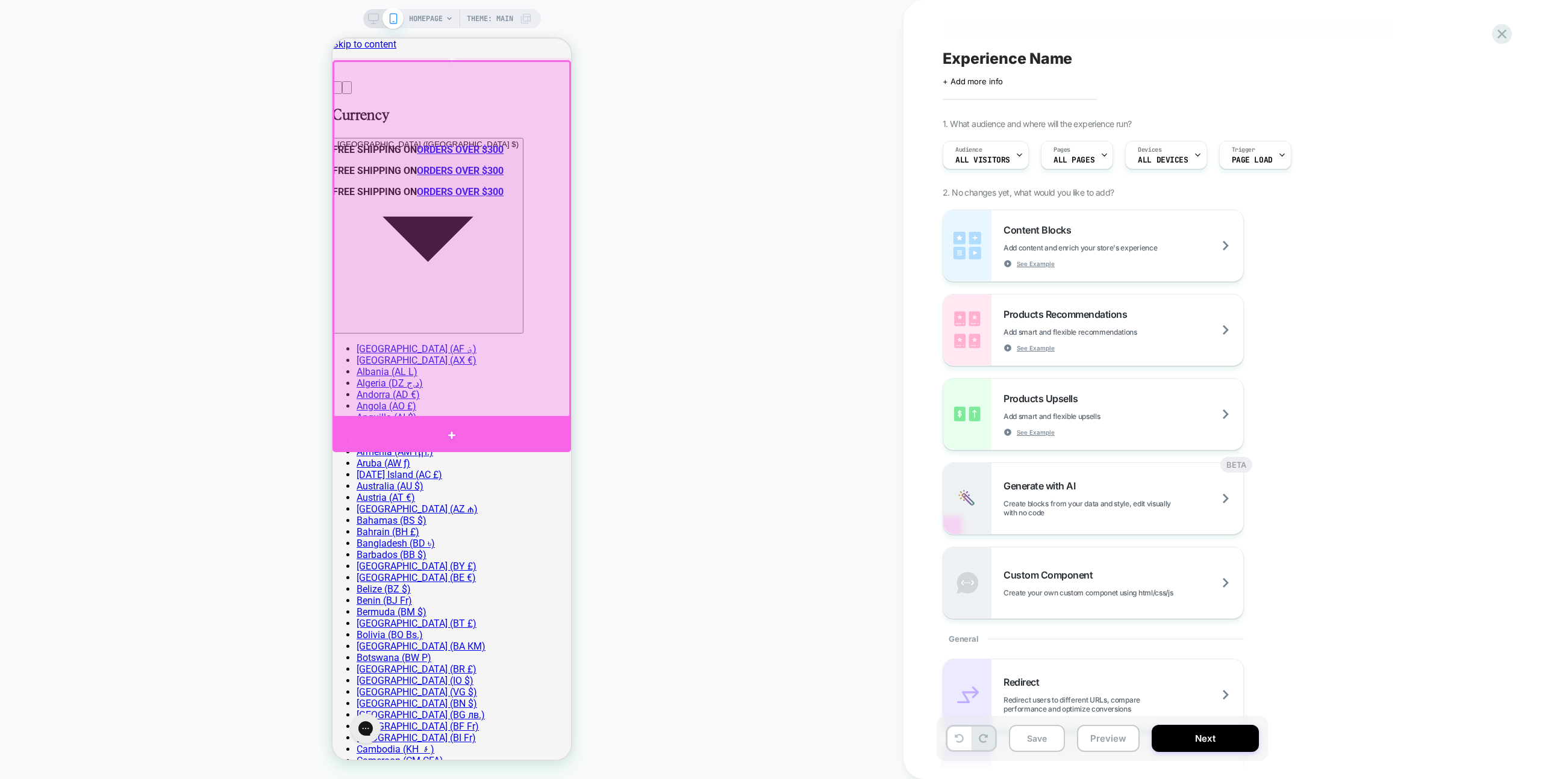
click at [496, 423] on div at bounding box center [451, 435] width 238 height 34
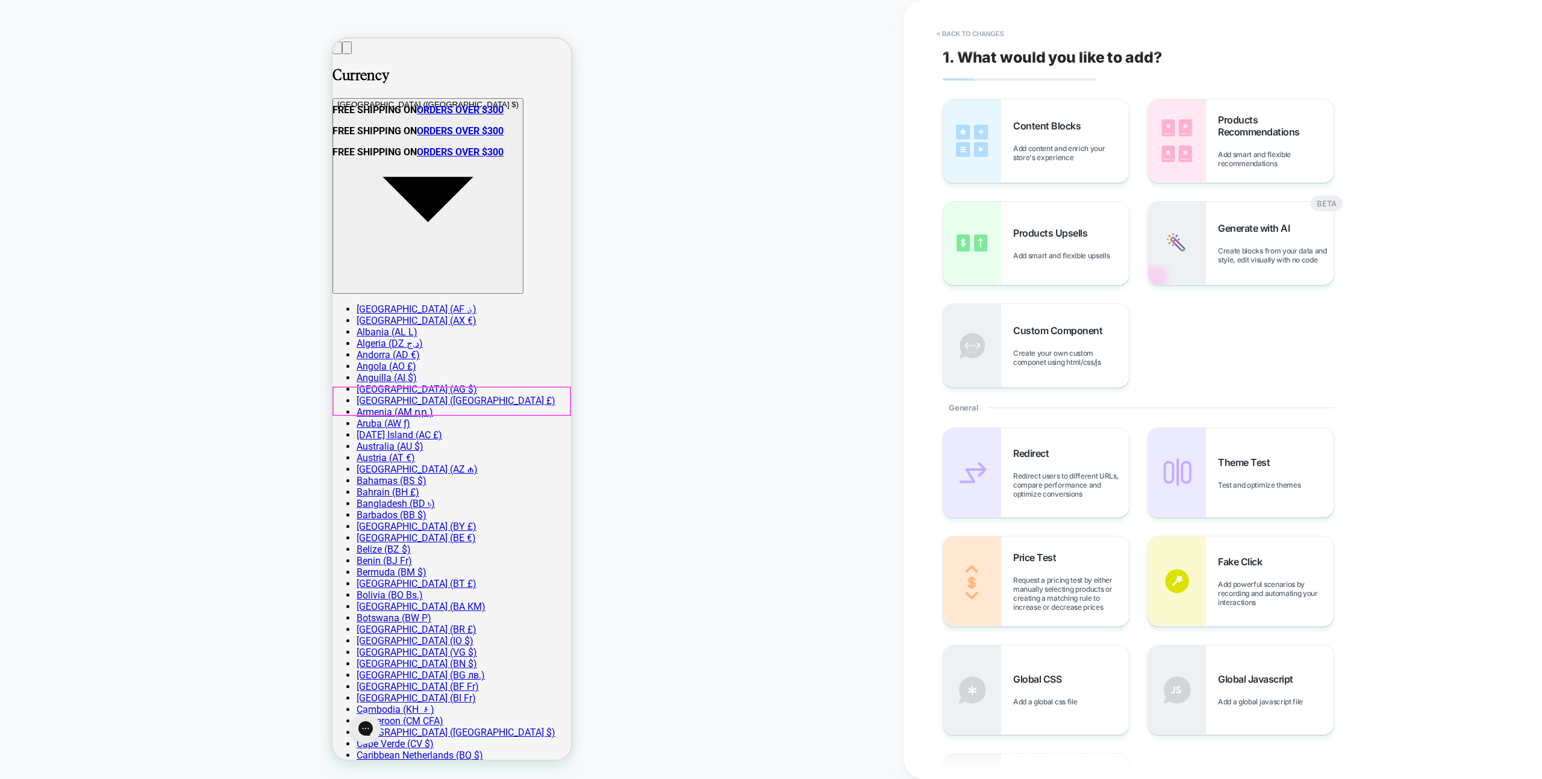
scroll to position [40, 0]
drag, startPoint x: 1217, startPoint y: 173, endPoint x: 1195, endPoint y: 164, distance: 23.5
click at [1217, 173] on div "Products Recommendations Add smart and flexible recommendations" at bounding box center [1240, 140] width 185 height 83
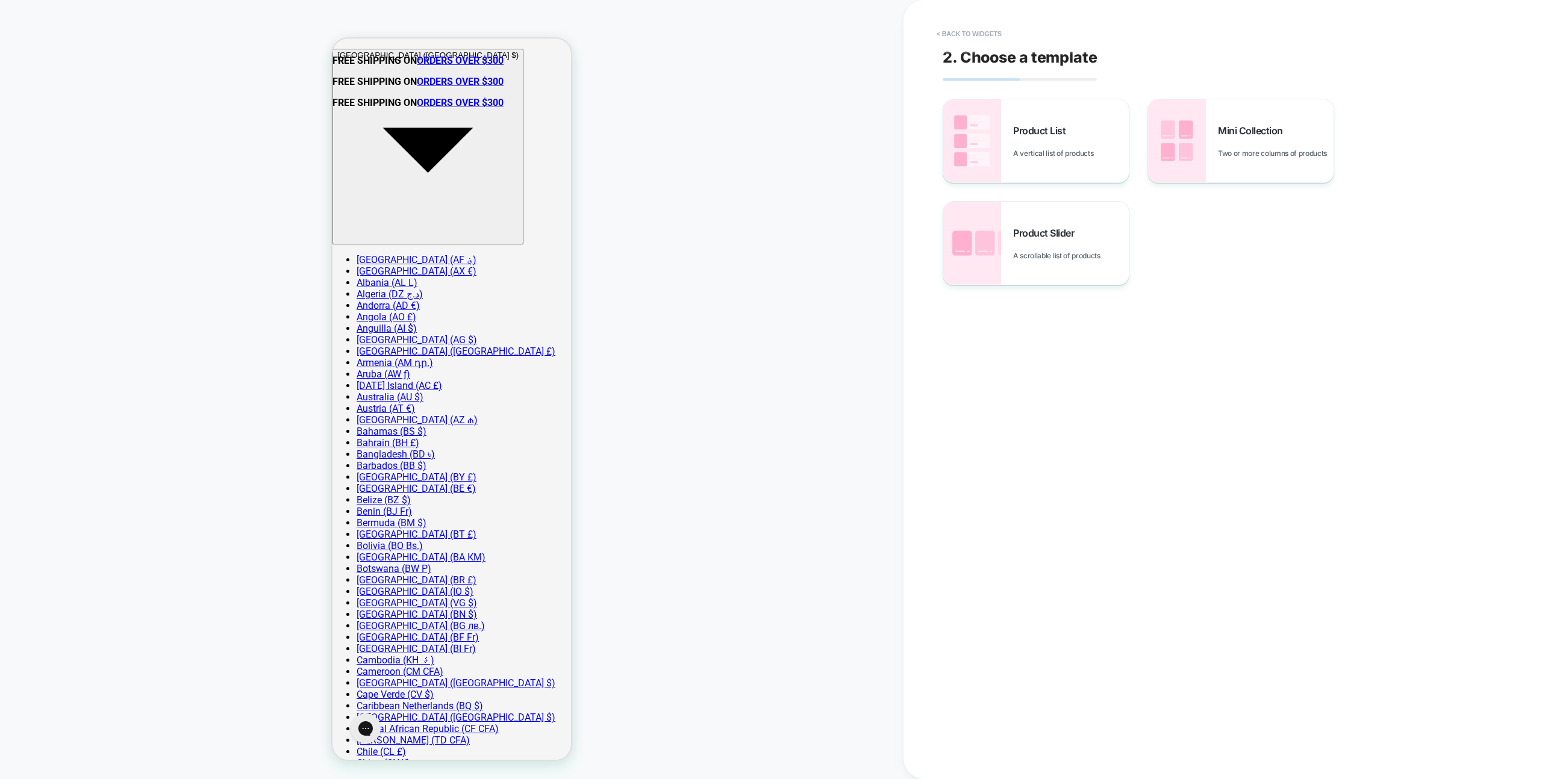
scroll to position [90, 0]
click at [996, 167] on img at bounding box center [972, 140] width 58 height 83
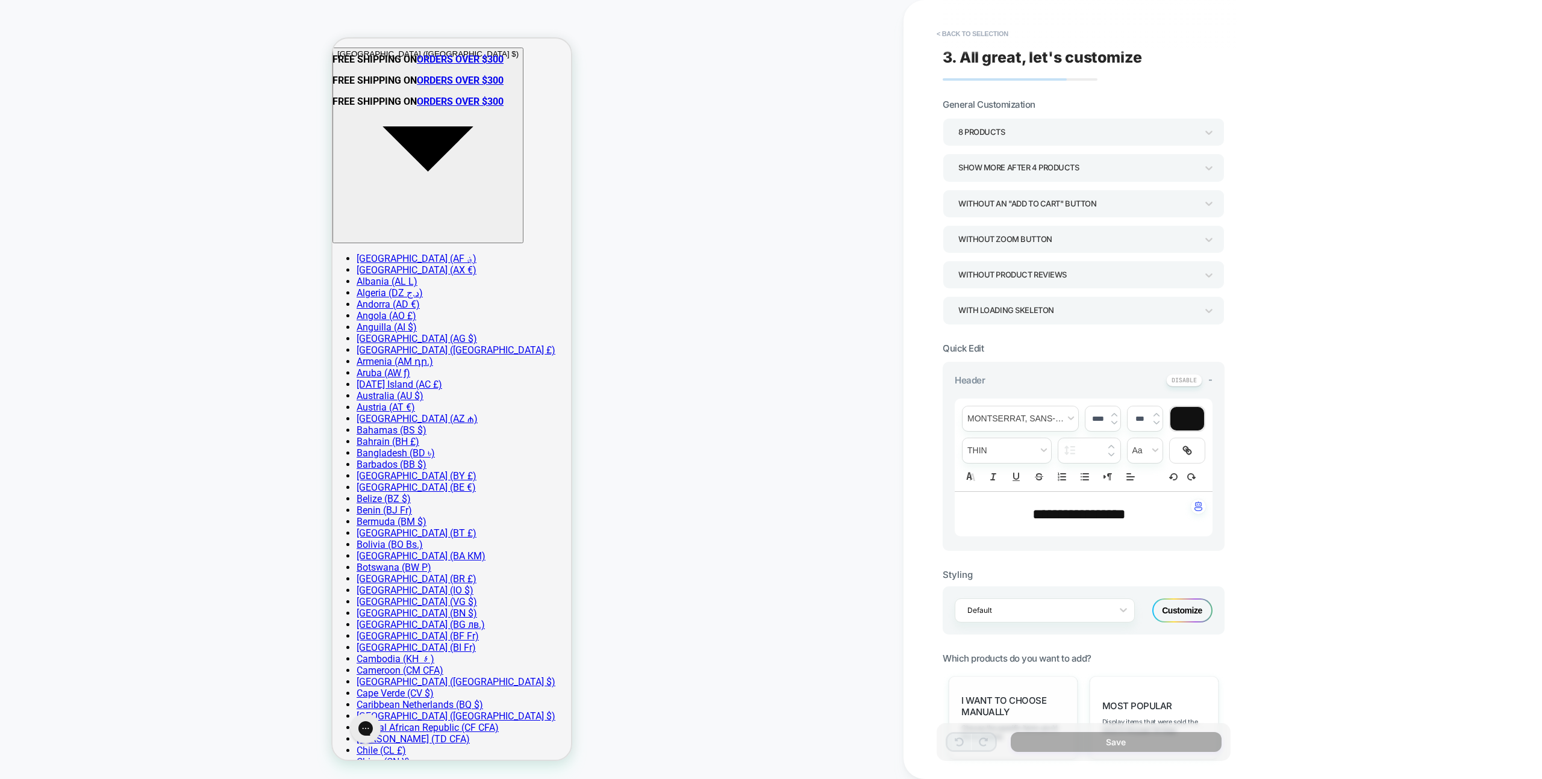
click at [1029, 681] on div "I want to choose manually Choose the specific items you'd like to display" at bounding box center [1013, 717] width 129 height 83
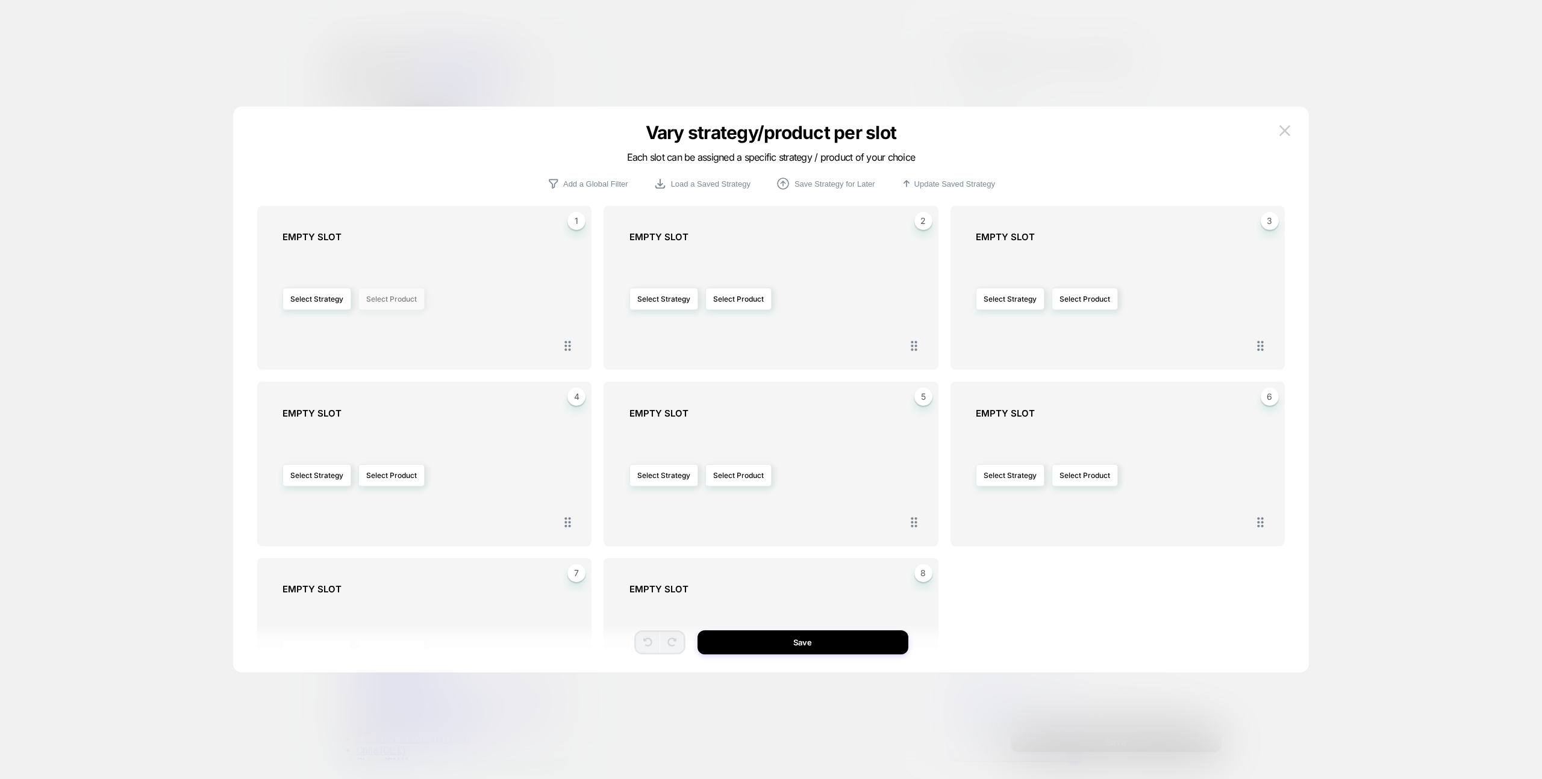
click at [396, 303] on button "Select Product" at bounding box center [391, 299] width 66 height 22
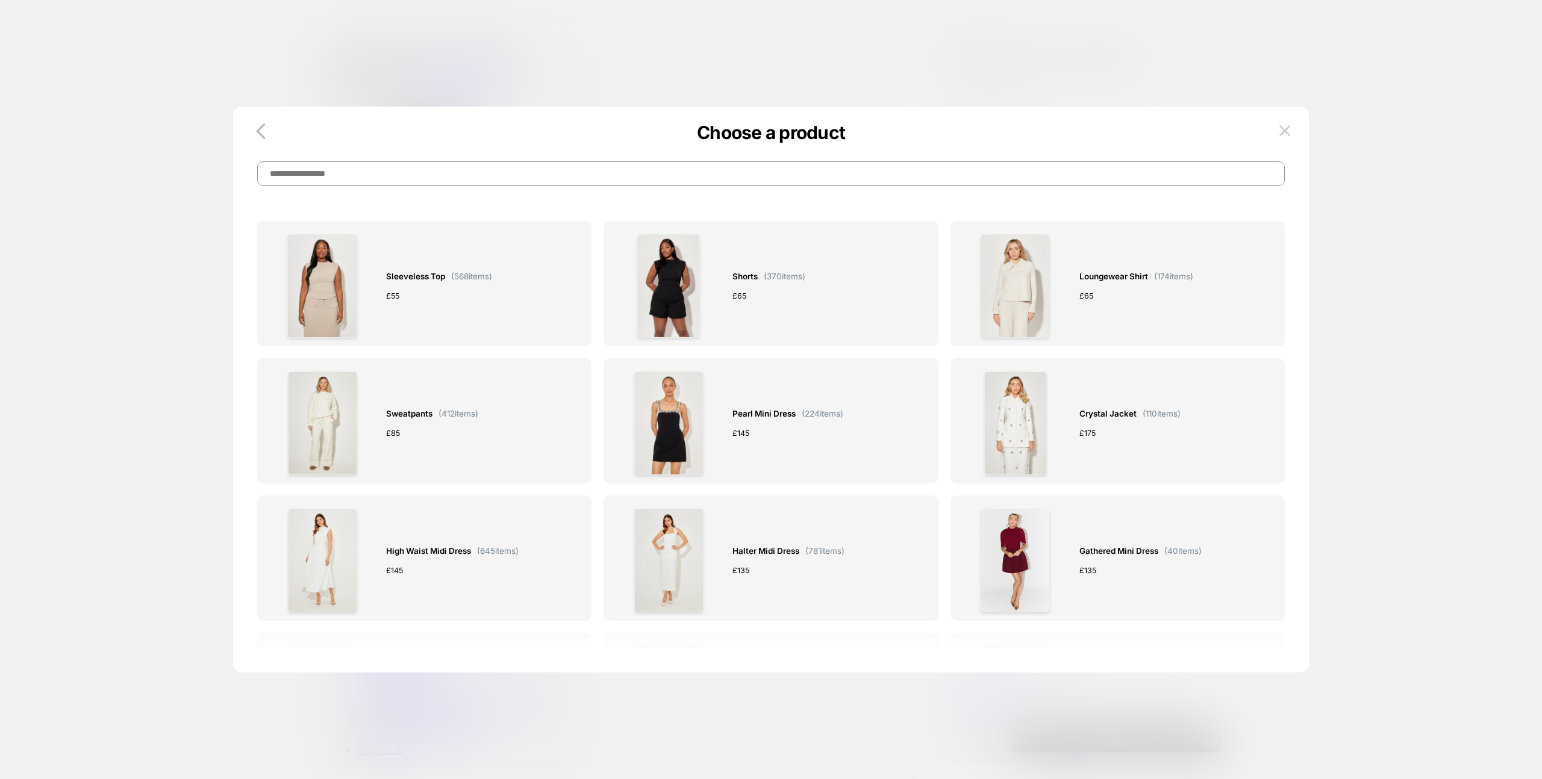
click at [439, 155] on div "Choose a product" at bounding box center [771, 161] width 1076 height 49
click at [438, 163] on input at bounding box center [770, 173] width 1027 height 25
click at [437, 167] on input at bounding box center [770, 173] width 1027 height 25
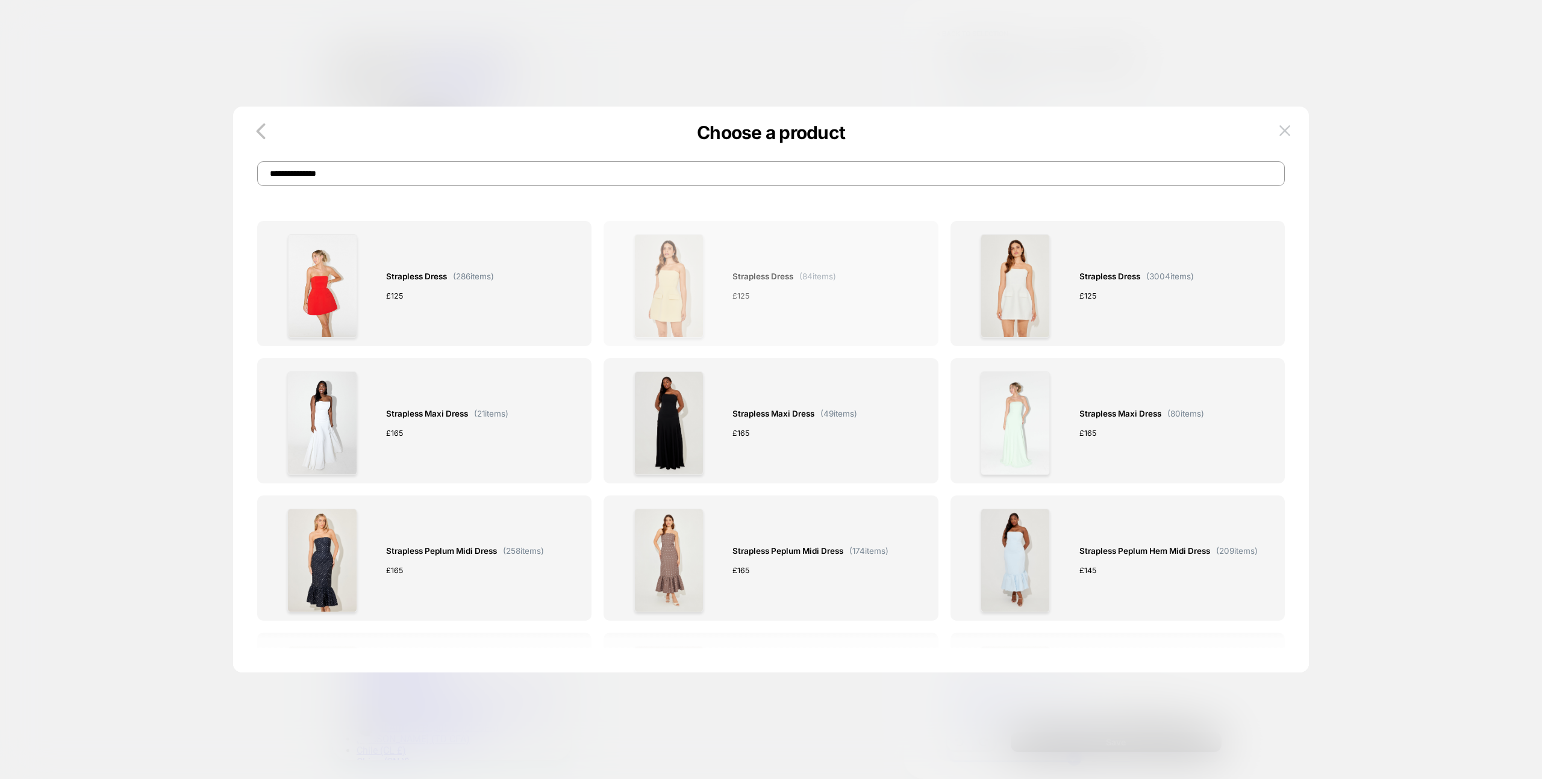
type input "**********"
click at [753, 272] on span "Strapless Dress" at bounding box center [762, 277] width 61 height 14
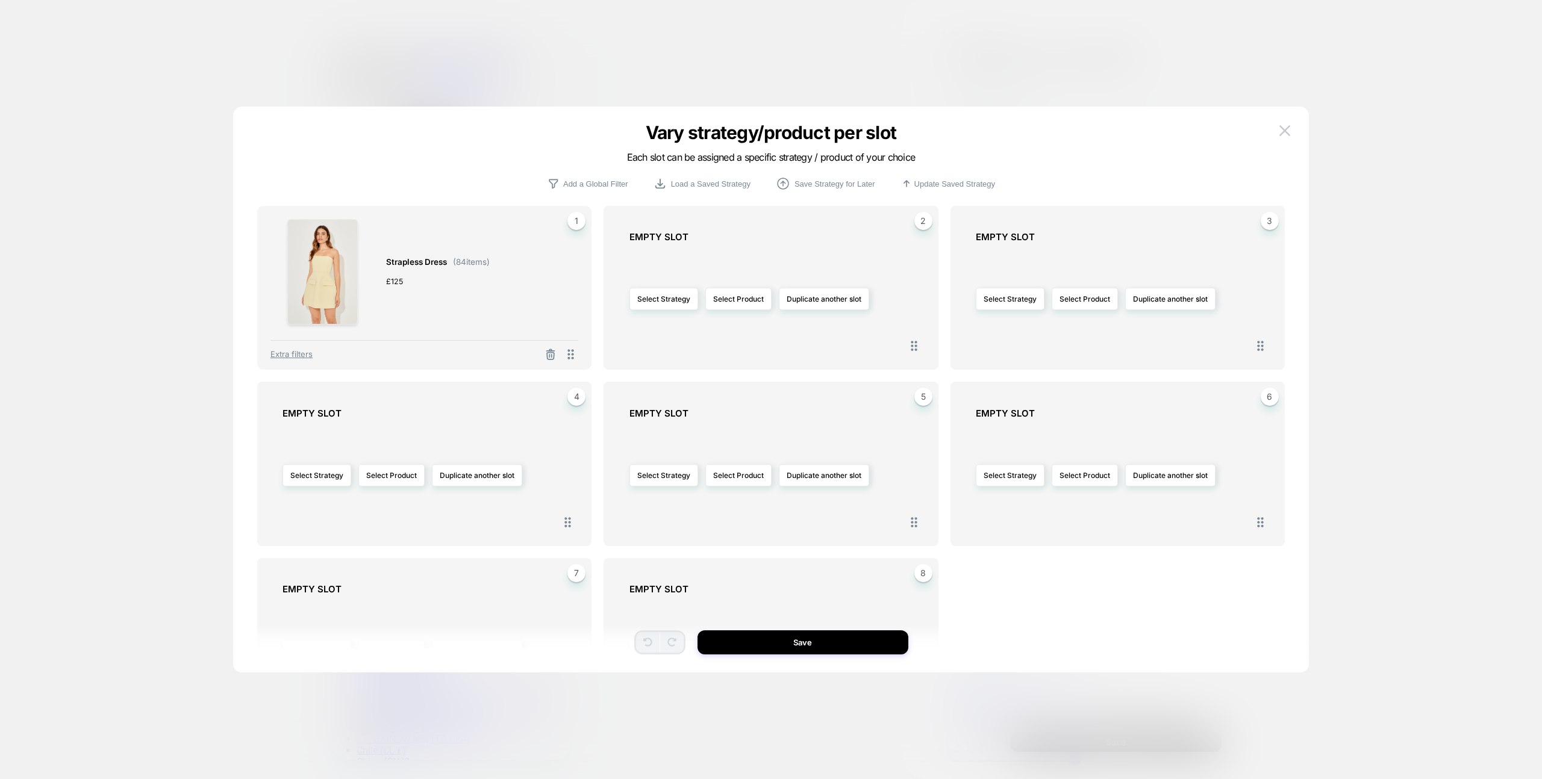
click at [841, 651] on button "Save" at bounding box center [802, 643] width 211 height 24
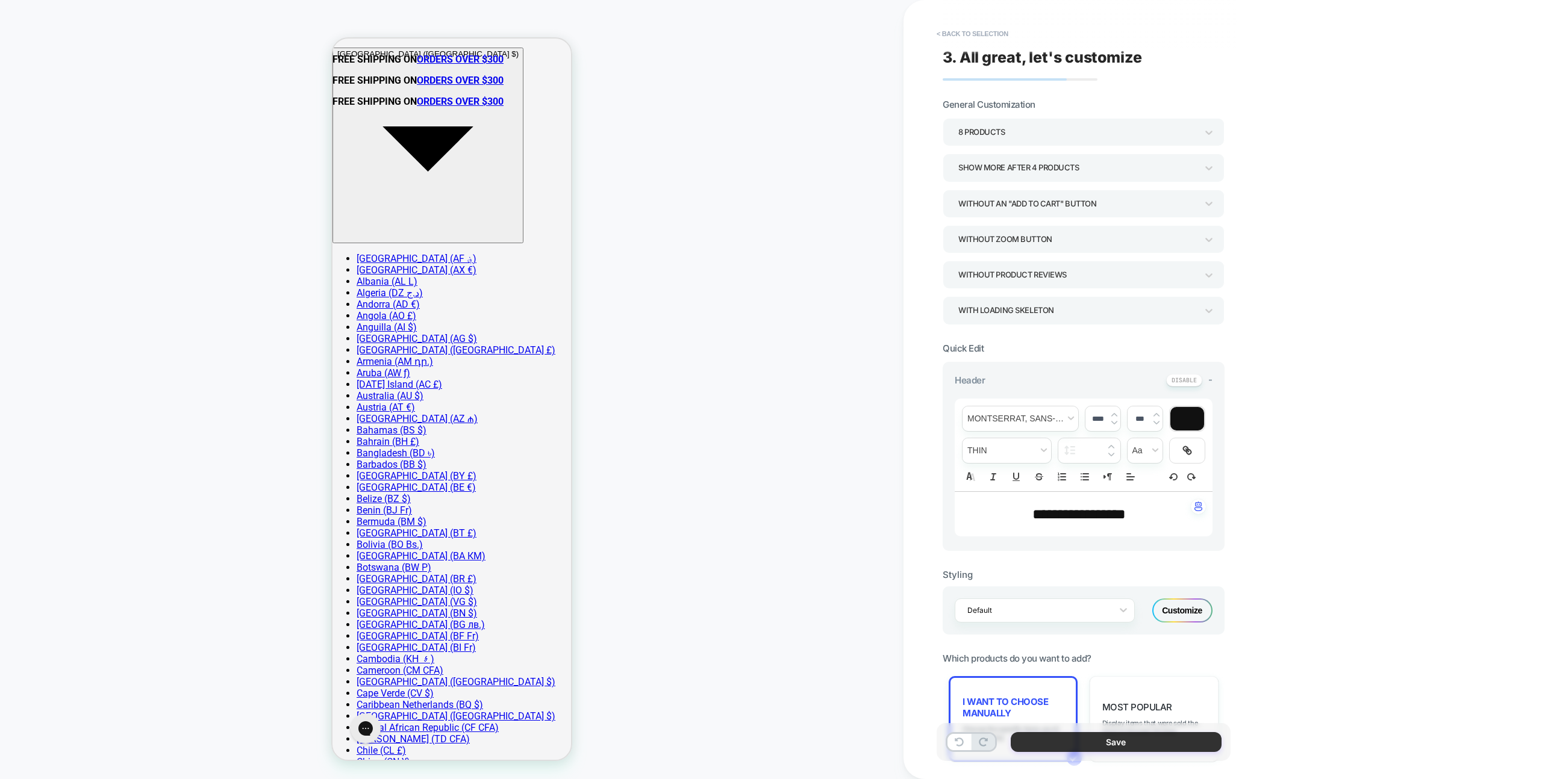
click at [1065, 743] on button "Save" at bounding box center [1116, 742] width 211 height 20
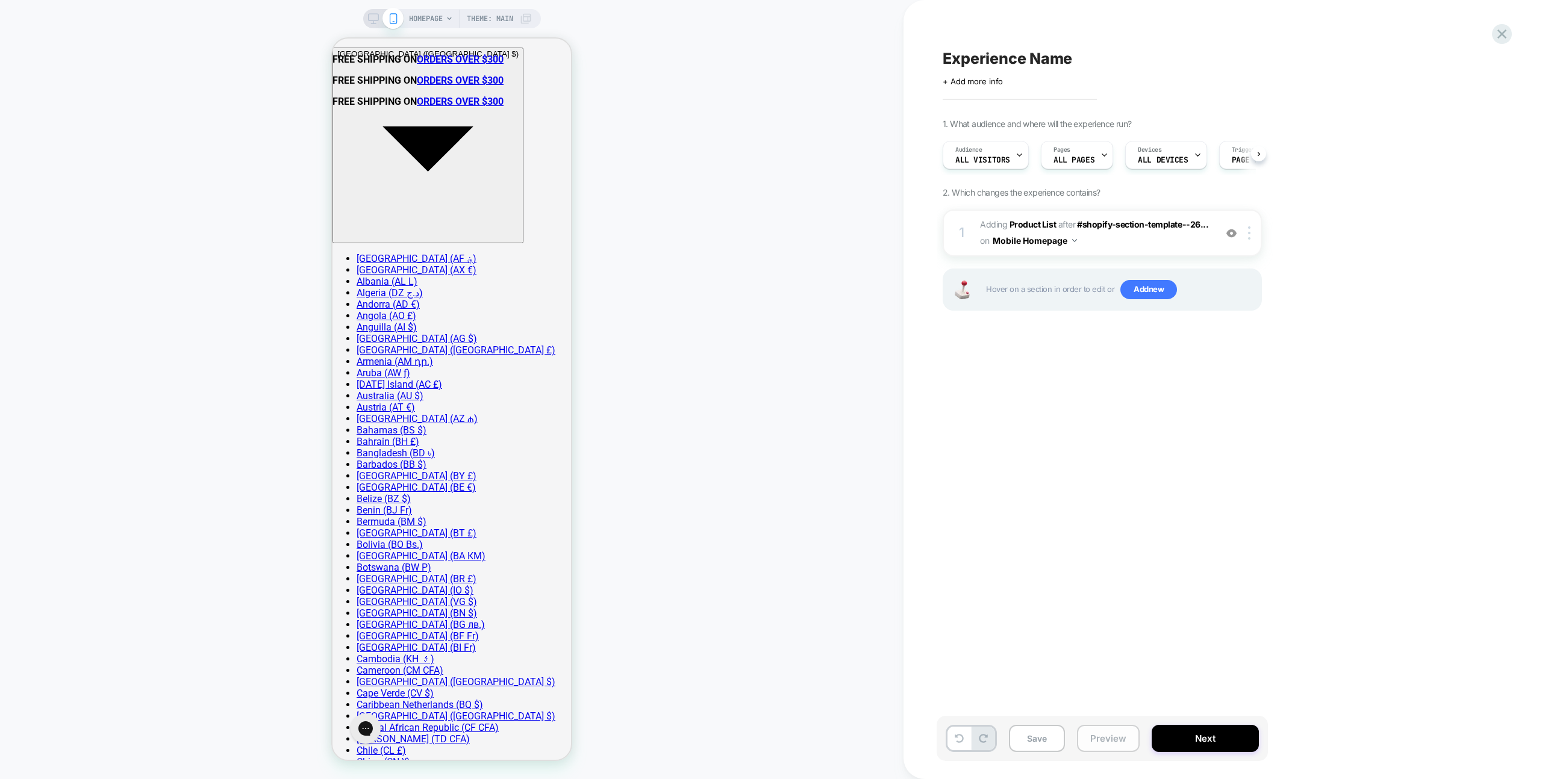
scroll to position [0, 1]
click at [1092, 743] on button "Preview" at bounding box center [1108, 738] width 63 height 27
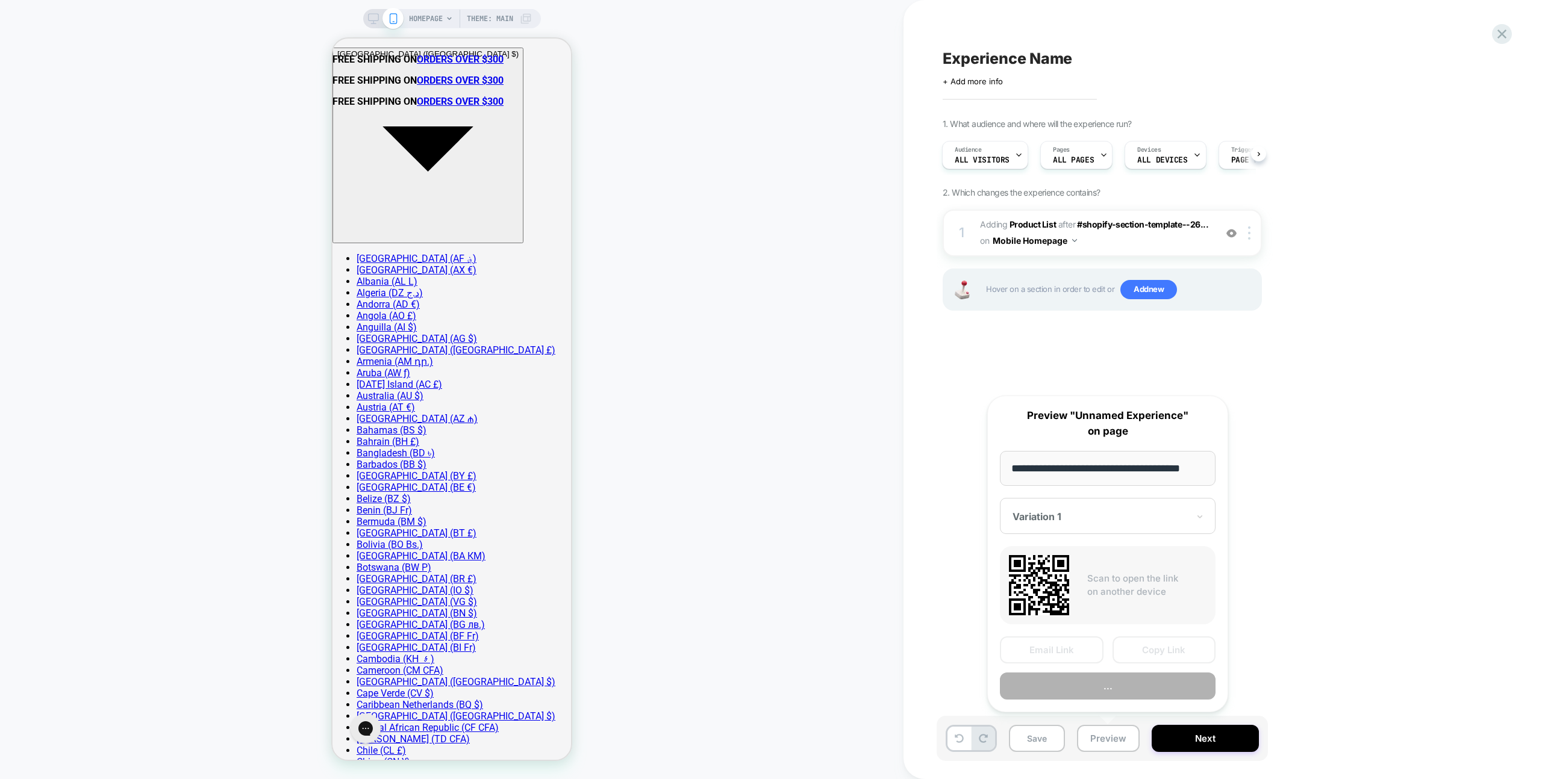
scroll to position [0, 17]
click at [1130, 645] on button "Copy Link" at bounding box center [1164, 650] width 104 height 27
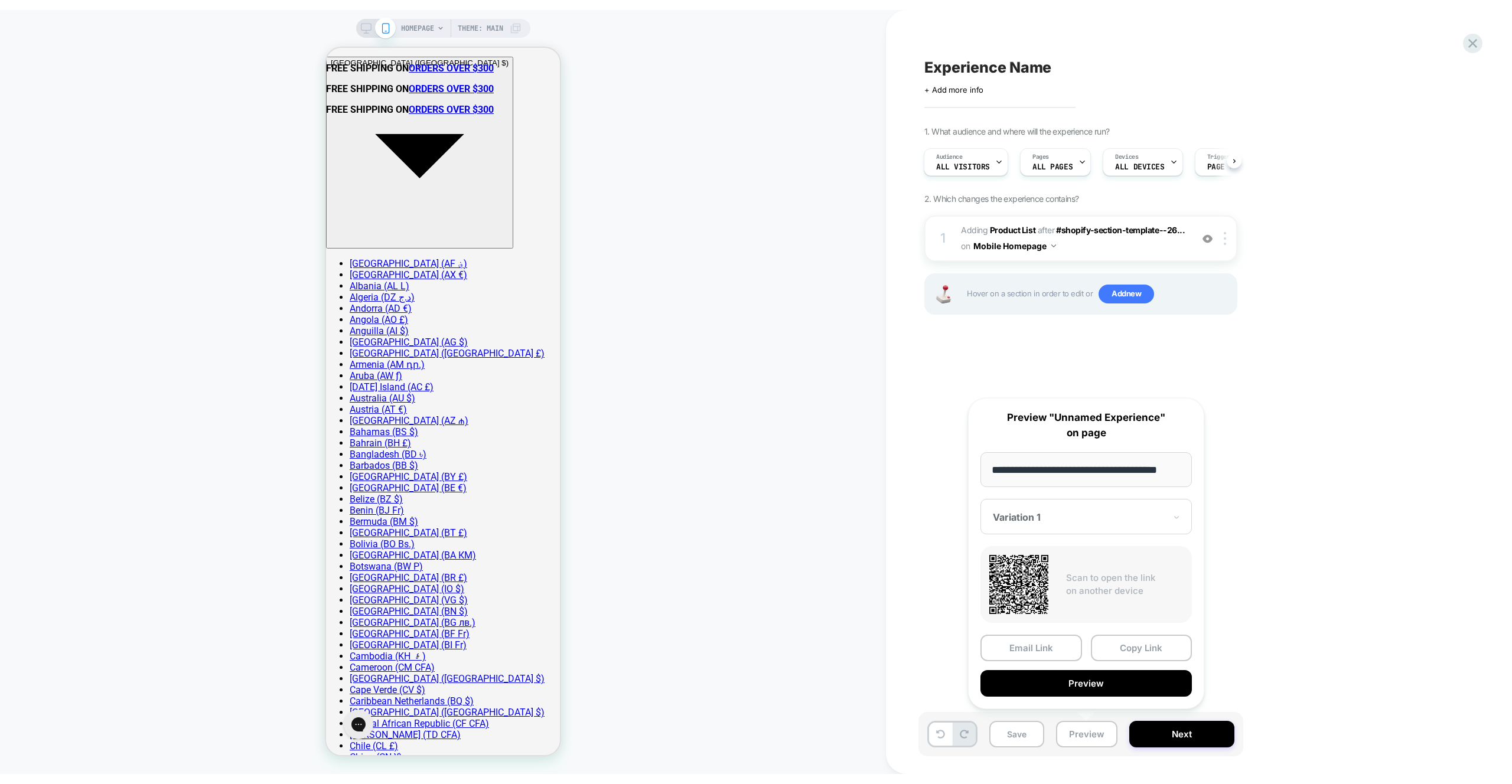
scroll to position [0, 0]
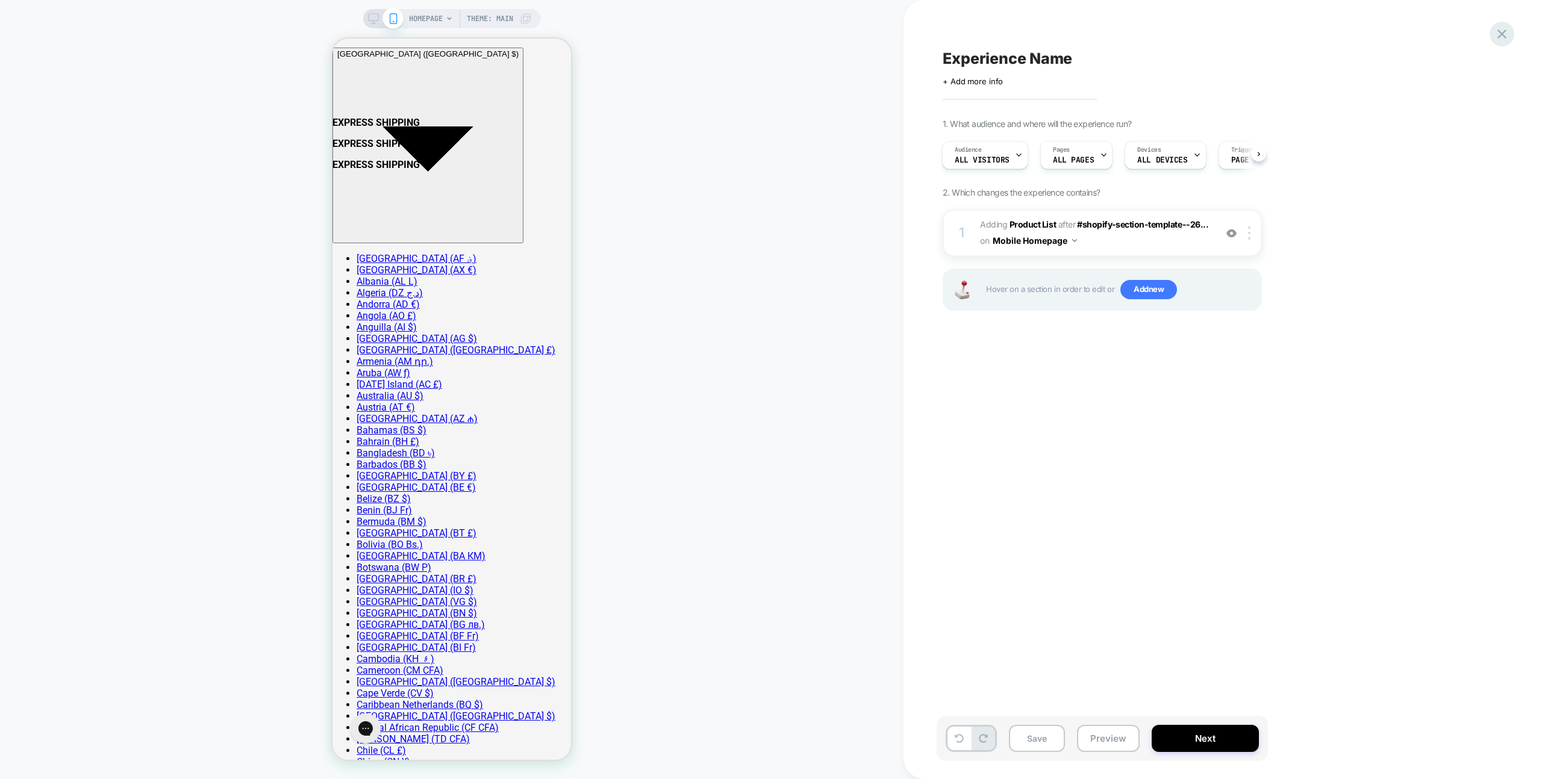
click at [1502, 37] on icon at bounding box center [1502, 34] width 16 height 16
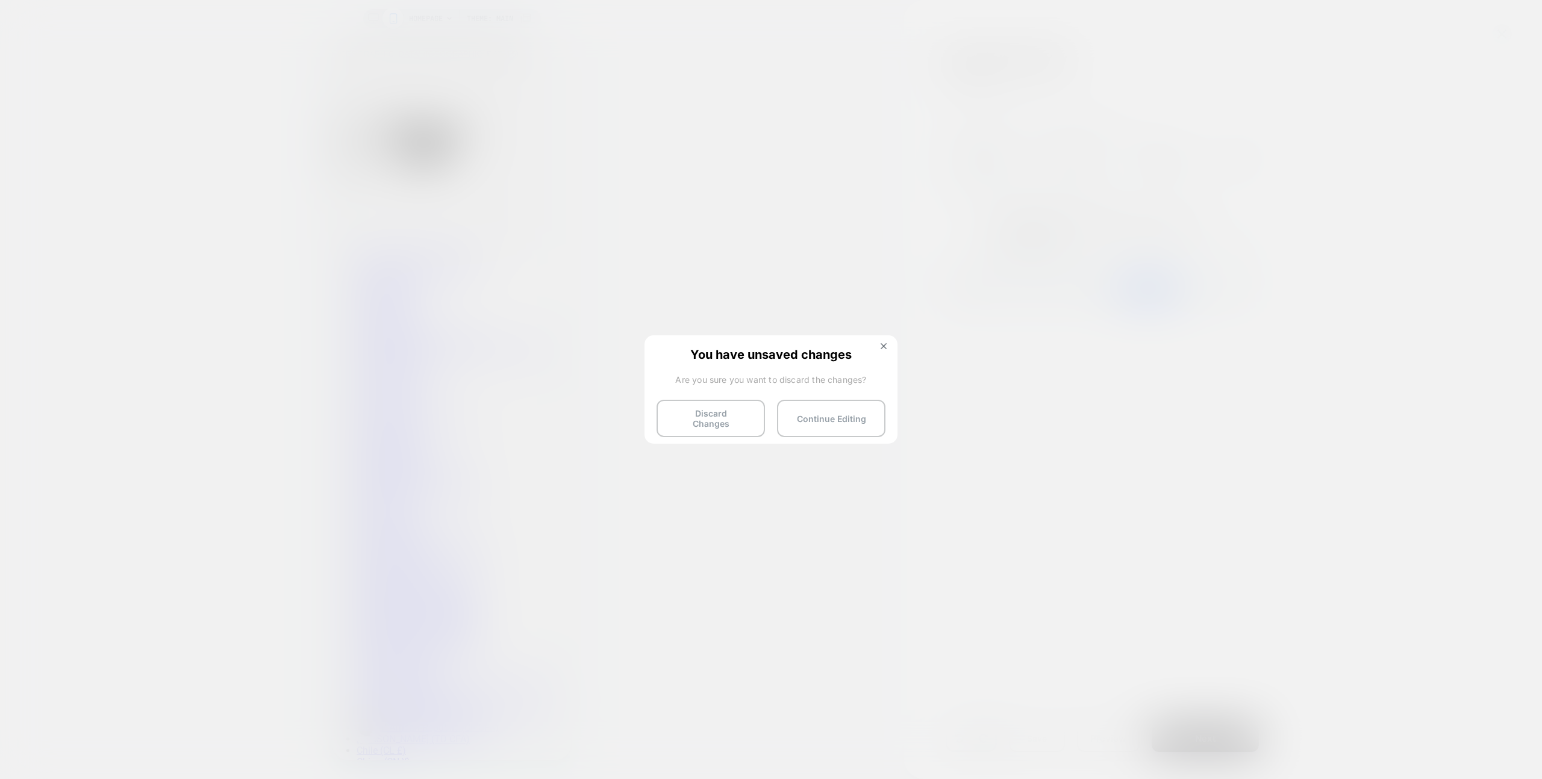
click at [885, 345] on img at bounding box center [883, 346] width 6 height 6
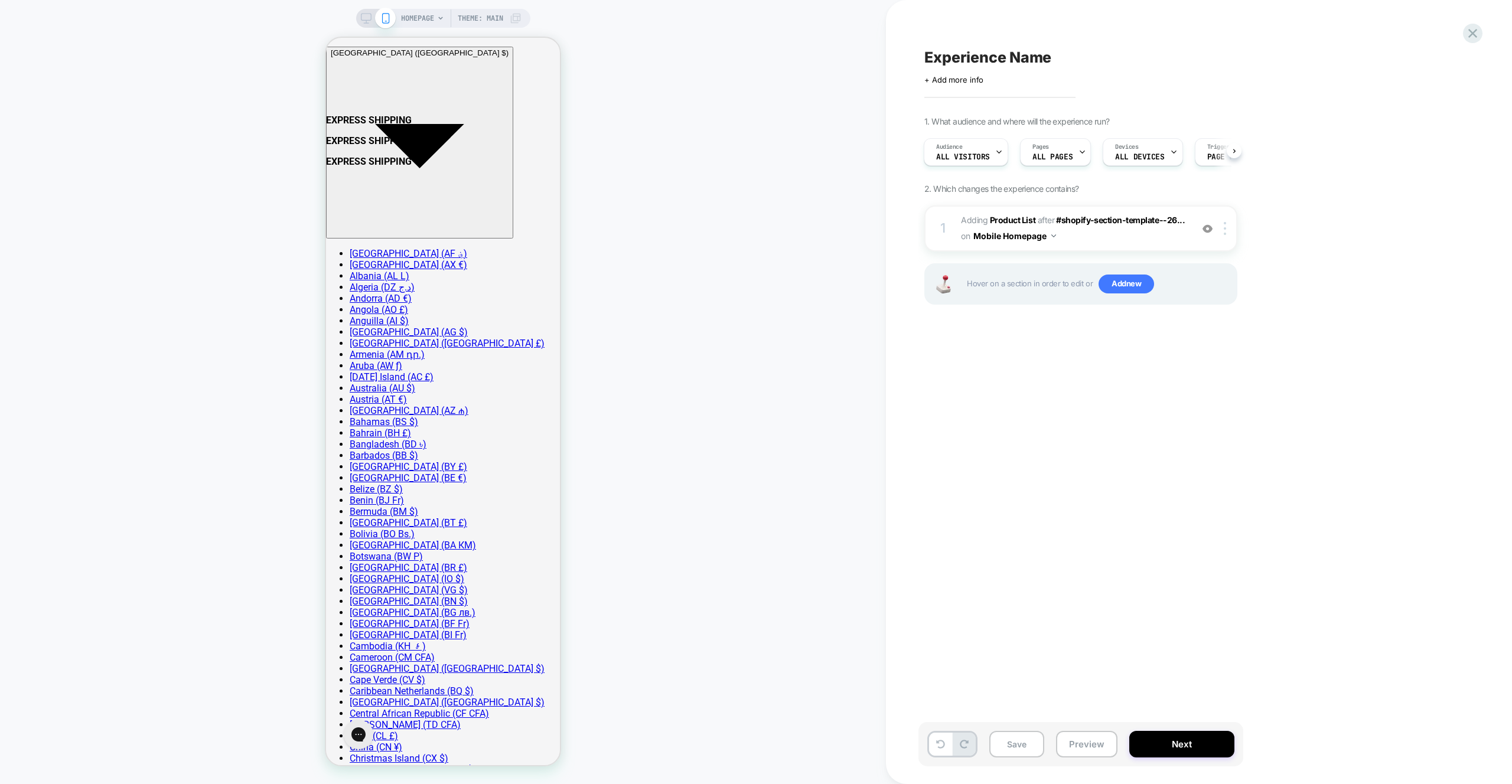
click at [1081, 729] on div "Save Preview Next" at bounding box center [1081, 744] width 325 height 44
click at [1104, 763] on div "Experience Name Click to edit experience details + Add more info 1. What audien…" at bounding box center [1146, 392] width 443 height 784
click at [1101, 749] on button "Preview" at bounding box center [1086, 744] width 62 height 26
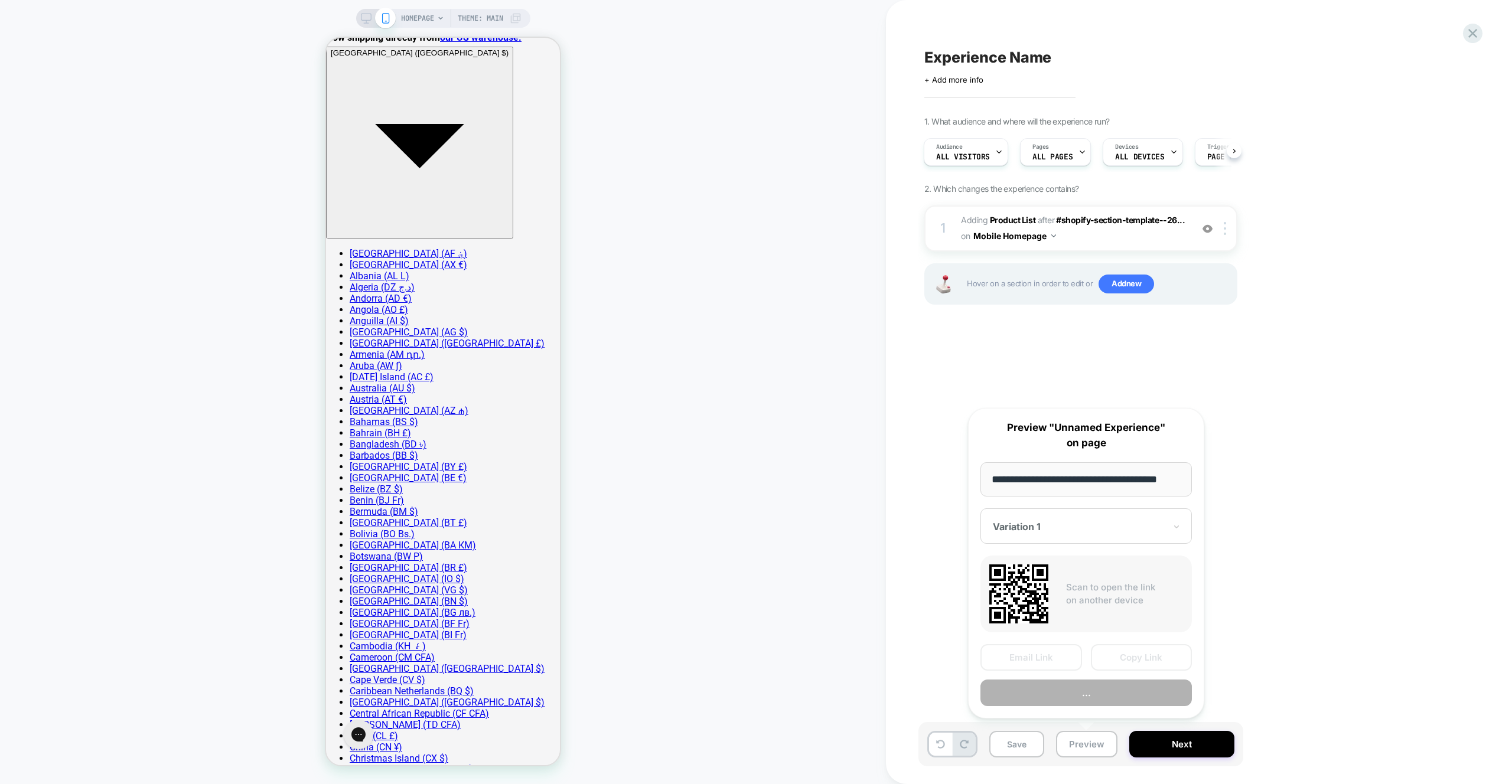
scroll to position [0, 17]
click at [1123, 656] on button "Copy Link" at bounding box center [1141, 658] width 102 height 26
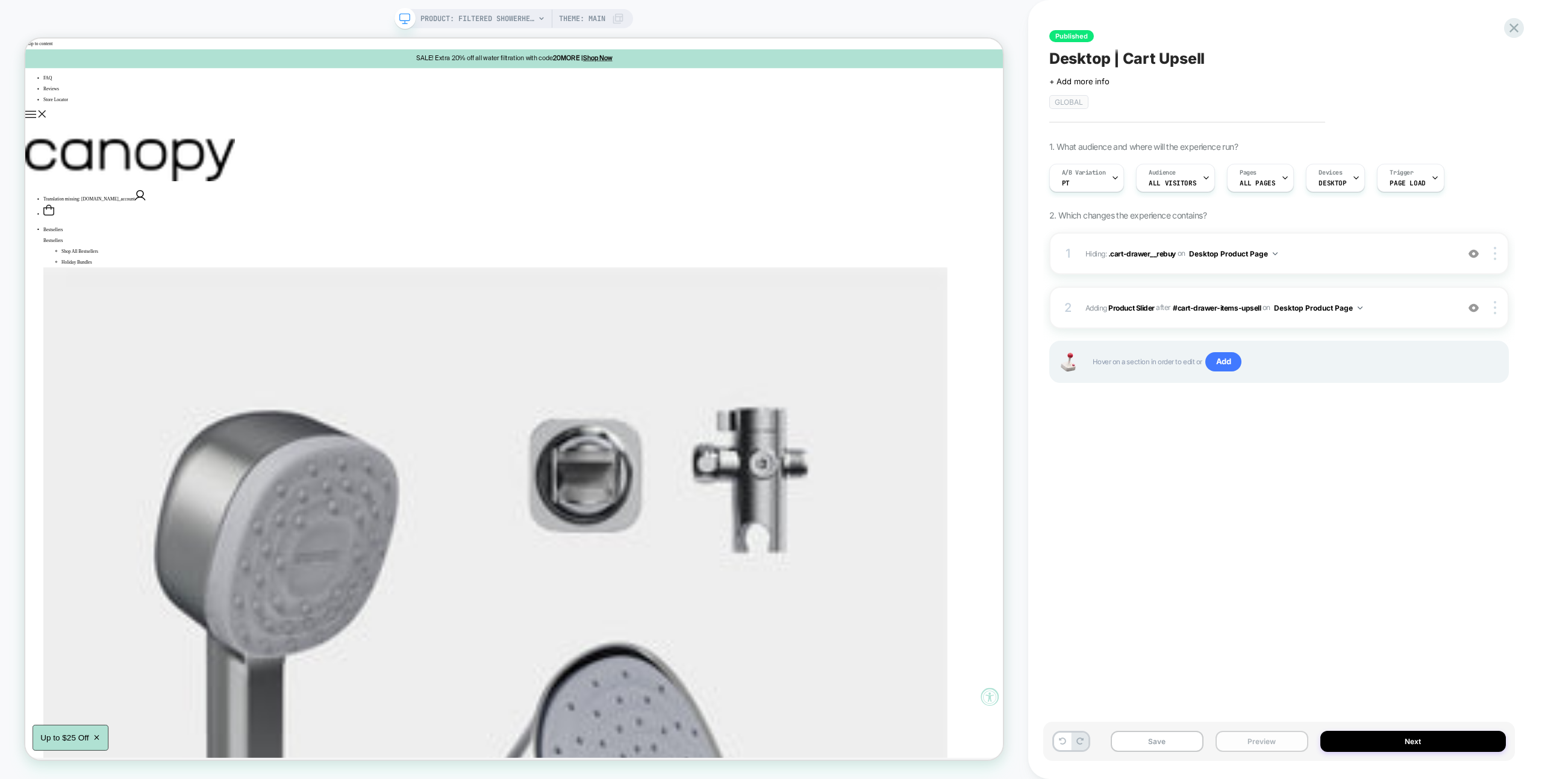
click at [1302, 737] on button "Preview" at bounding box center [1261, 741] width 93 height 21
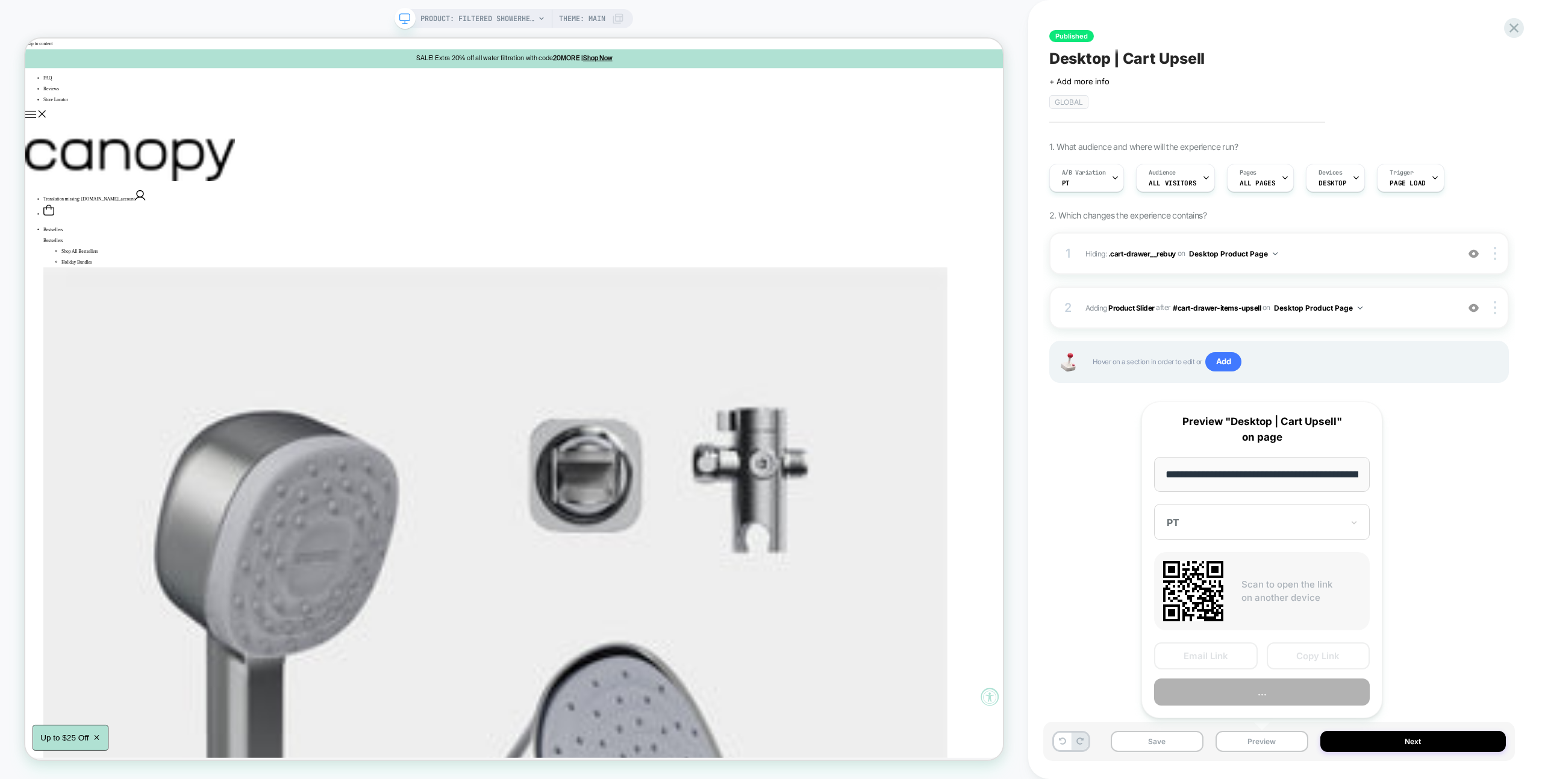
scroll to position [0, 208]
click at [1310, 661] on button "Copy Link" at bounding box center [1319, 656] width 104 height 27
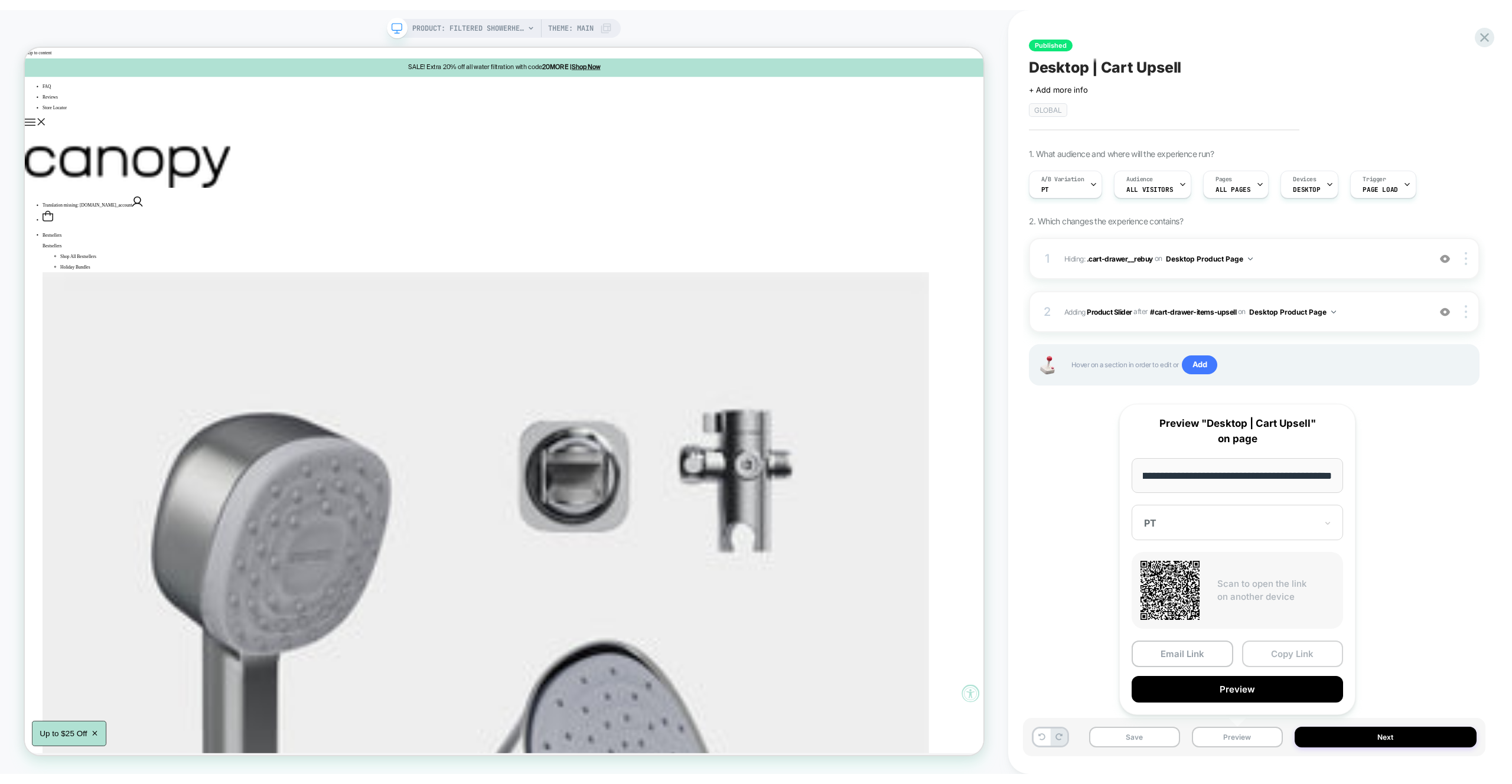
scroll to position [0, 0]
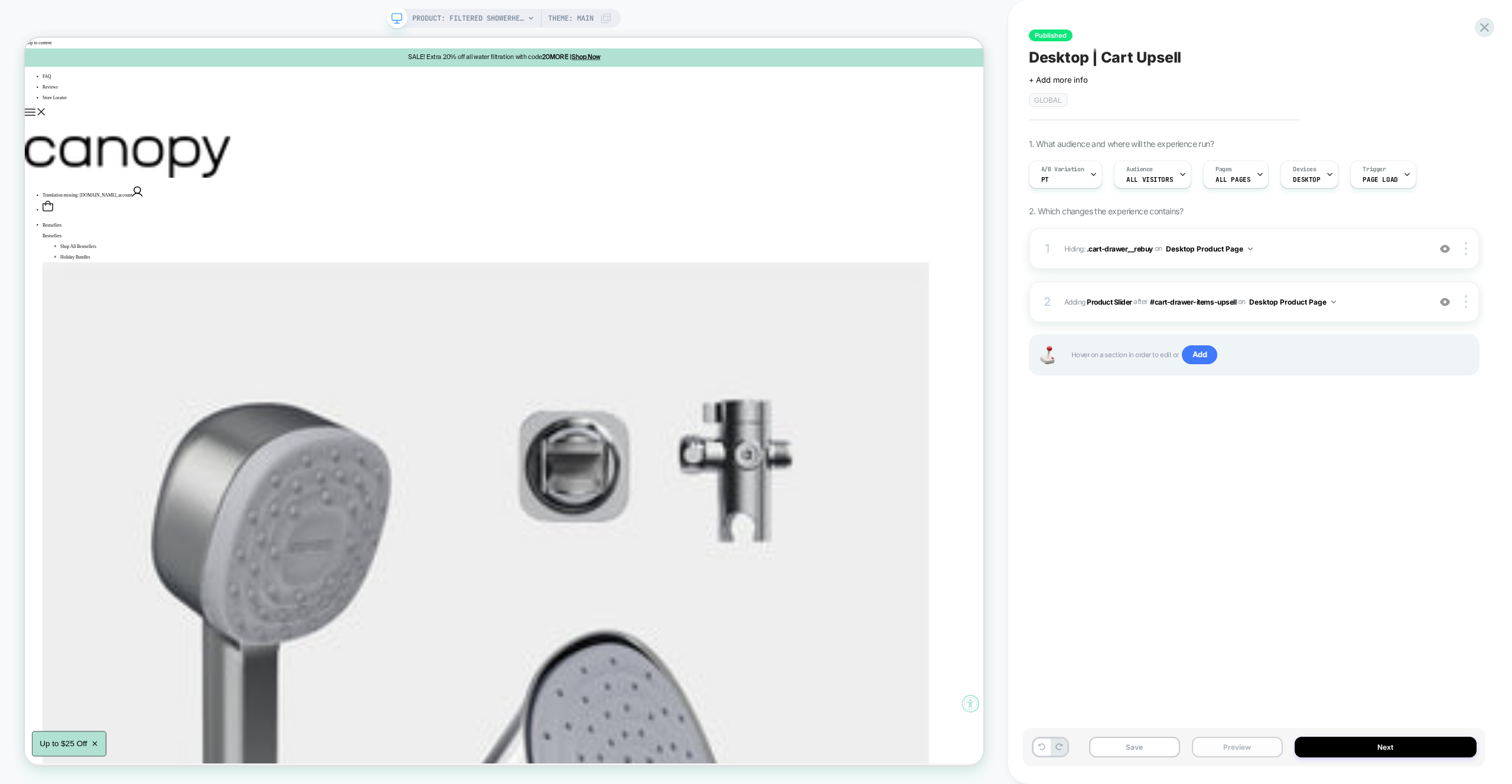
click at [1256, 743] on button "Preview" at bounding box center [1236, 747] width 91 height 21
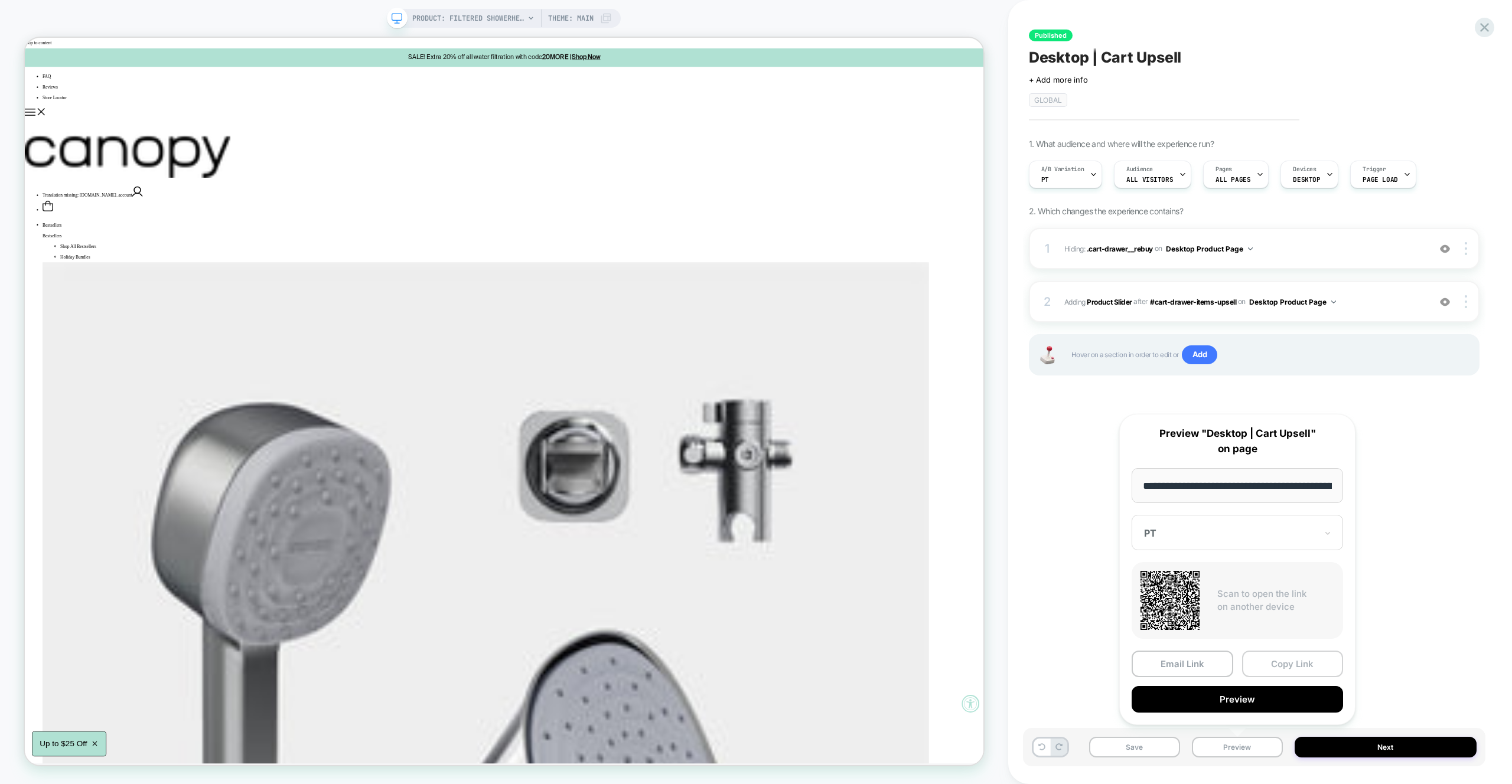
click at [1282, 659] on button "Copy Link" at bounding box center [1293, 663] width 102 height 26
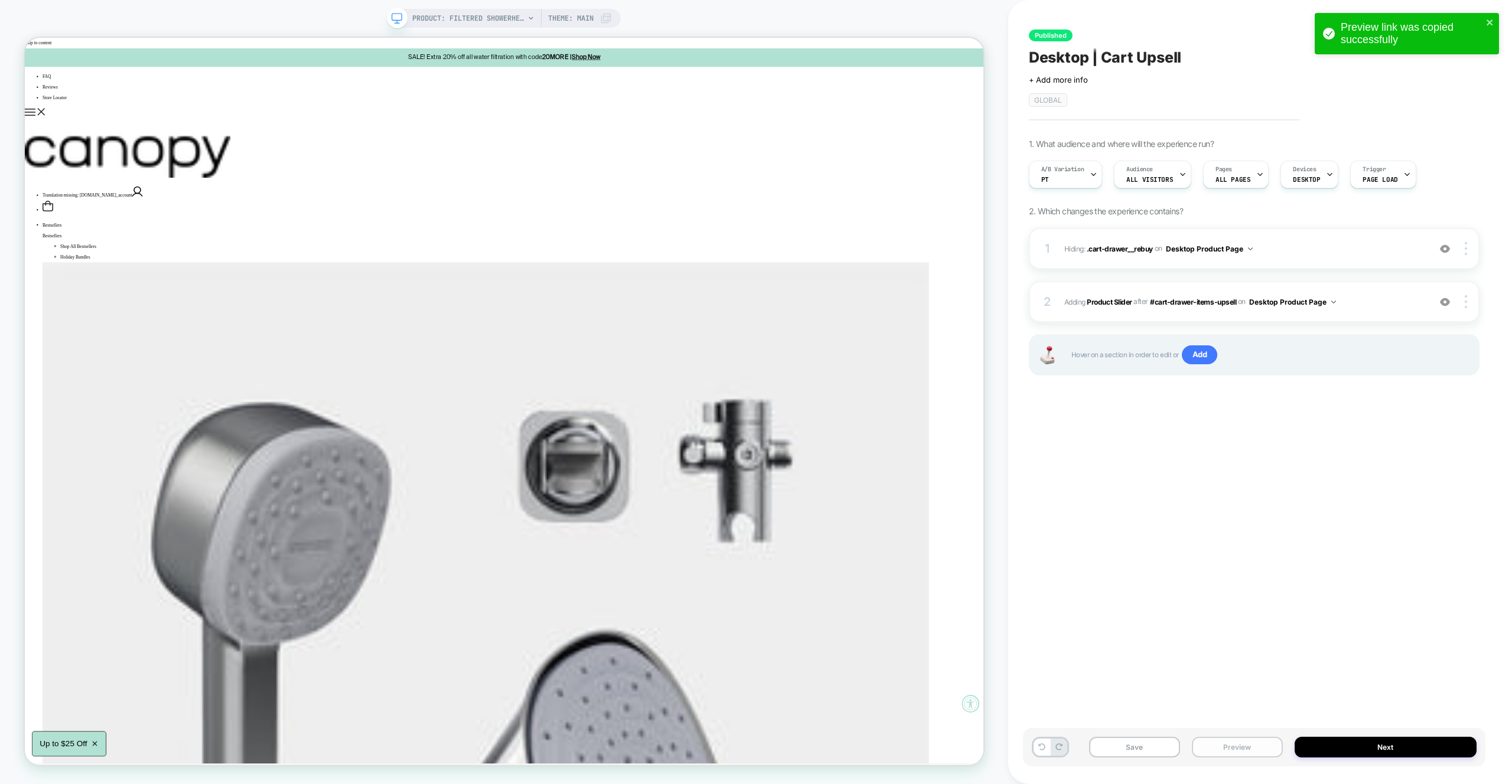
click at [1211, 743] on button "Preview" at bounding box center [1236, 747] width 91 height 21
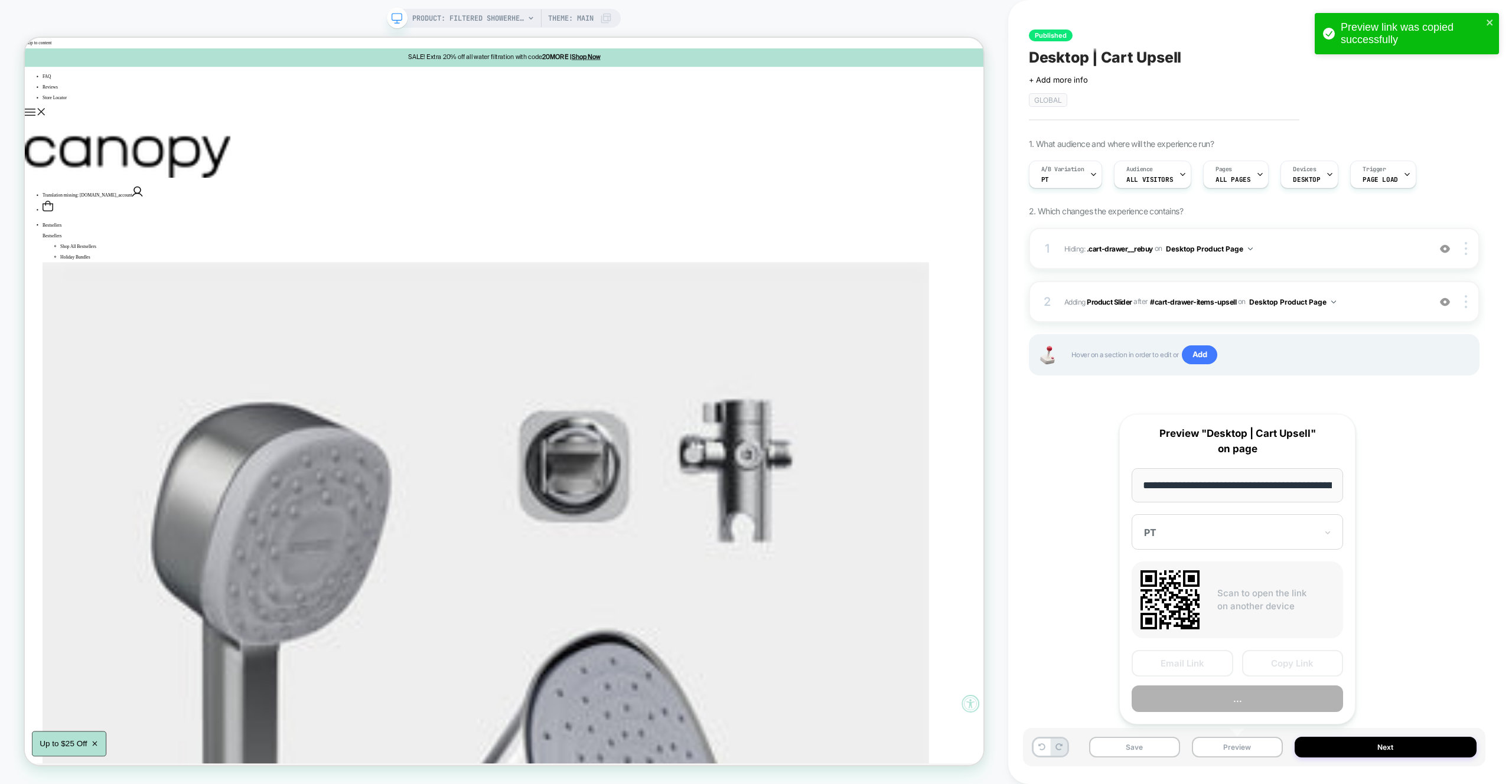
scroll to position [0, 204]
click at [1284, 674] on button "Copy Link" at bounding box center [1293, 663] width 102 height 26
